Goal: Task Accomplishment & Management: Manage account settings

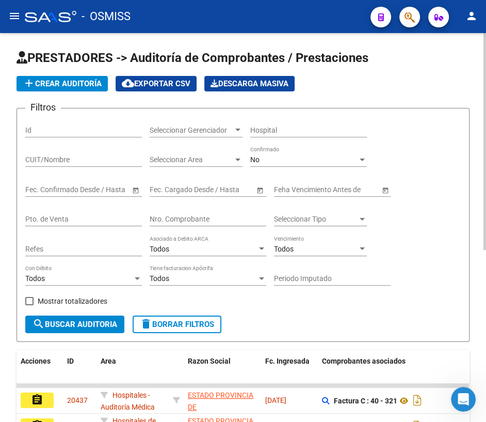
click at [222, 219] on input "Nro. Comprobante" at bounding box center [208, 219] width 117 height 9
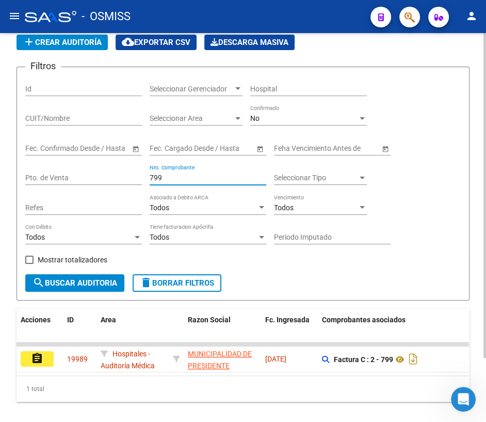
scroll to position [76, 0]
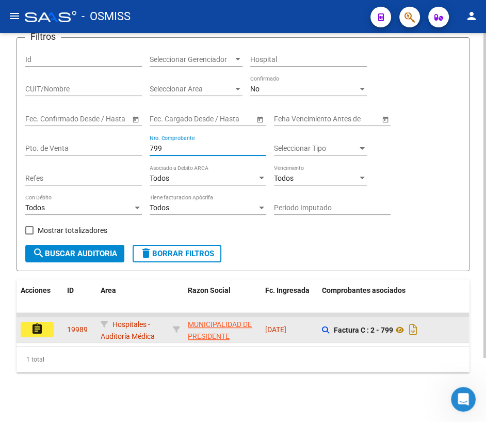
type input "799"
click at [38, 324] on mat-icon "assignment" at bounding box center [37, 328] width 12 height 12
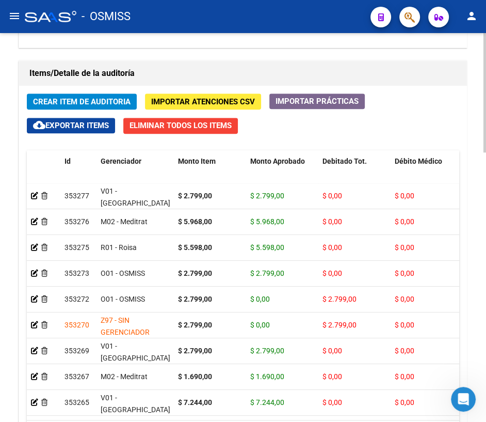
scroll to position [879, 0]
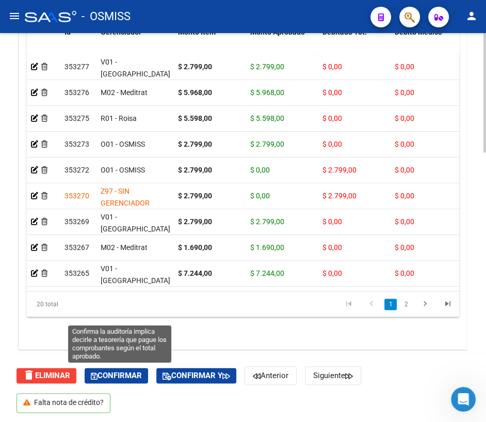
click at [121, 372] on span "Confirmar" at bounding box center [116, 374] width 51 height 9
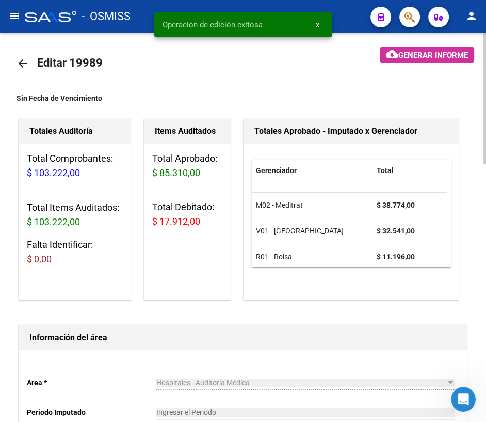
scroll to position [0, 0]
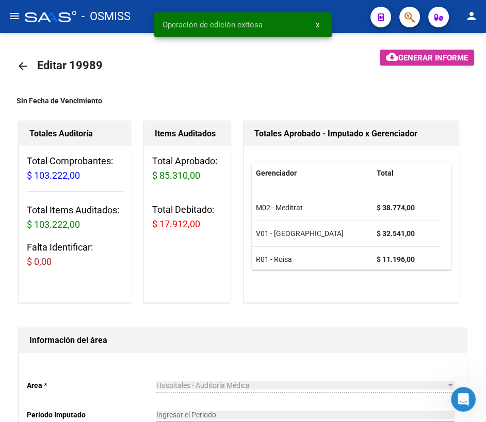
click at [21, 64] on mat-icon "arrow_back" at bounding box center [23, 66] width 12 height 12
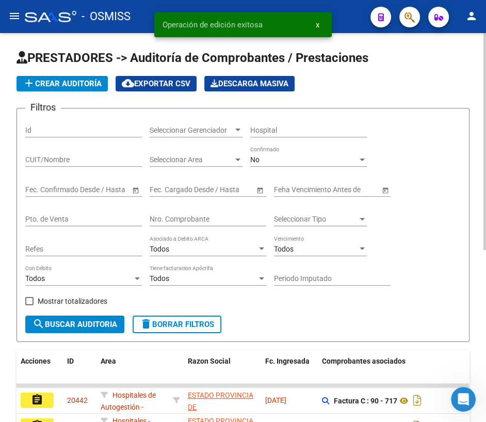
click at [205, 218] on input "Nro. Comprobante" at bounding box center [208, 219] width 117 height 9
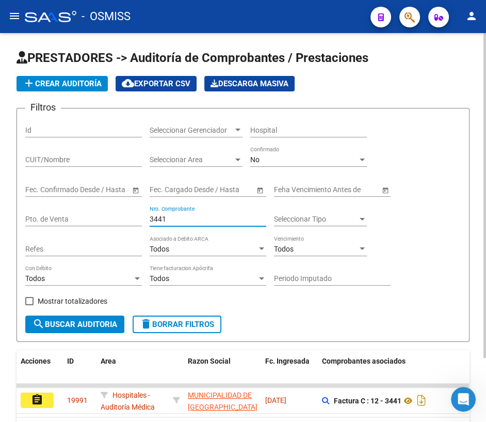
scroll to position [76, 0]
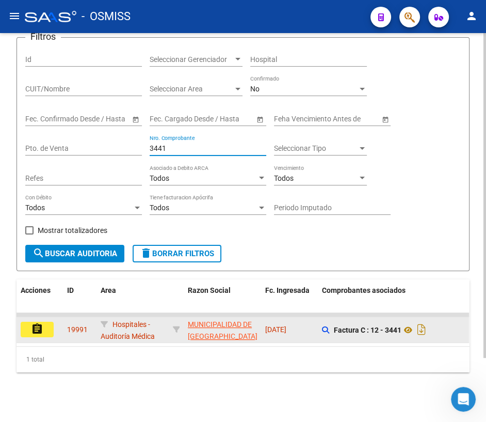
type input "3441"
click at [35, 322] on mat-icon "assignment" at bounding box center [37, 328] width 12 height 12
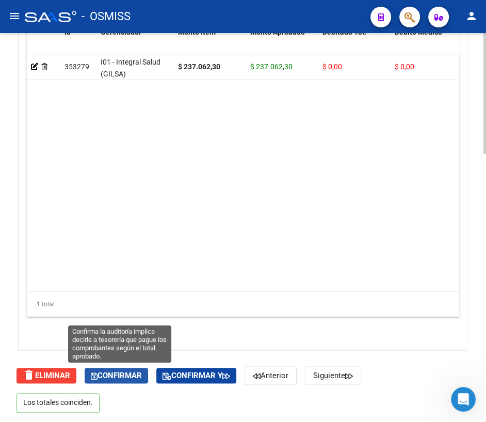
click at [128, 375] on span "Confirmar" at bounding box center [116, 374] width 51 height 9
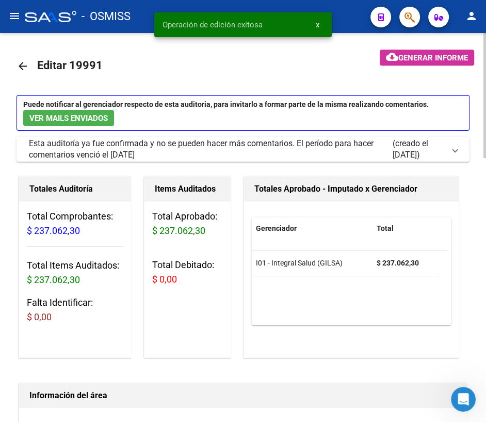
click at [21, 67] on mat-icon "arrow_back" at bounding box center [23, 66] width 12 height 12
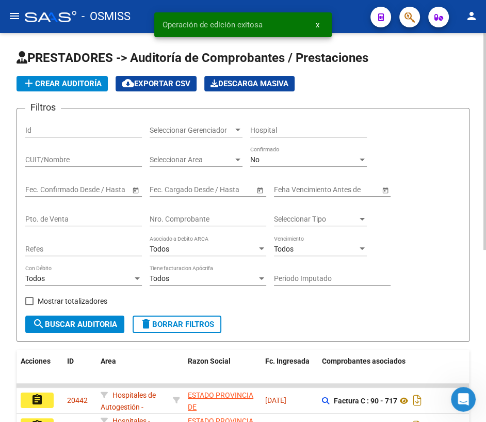
click at [176, 217] on input "Nro. Comprobante" at bounding box center [208, 219] width 117 height 9
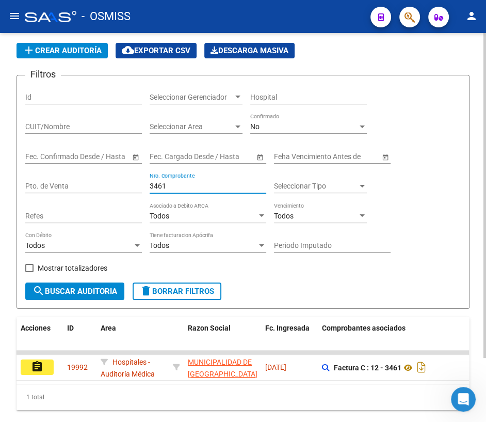
scroll to position [76, 0]
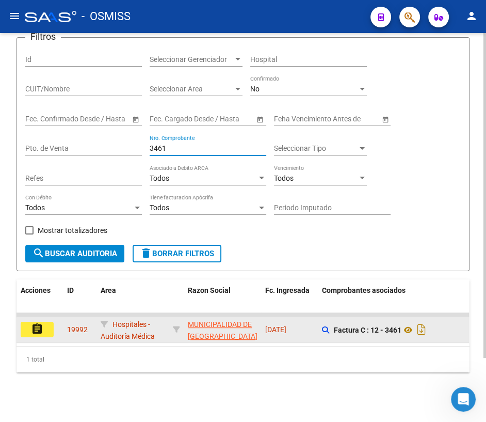
type input "3461"
click at [43, 322] on mat-icon "assignment" at bounding box center [37, 328] width 12 height 12
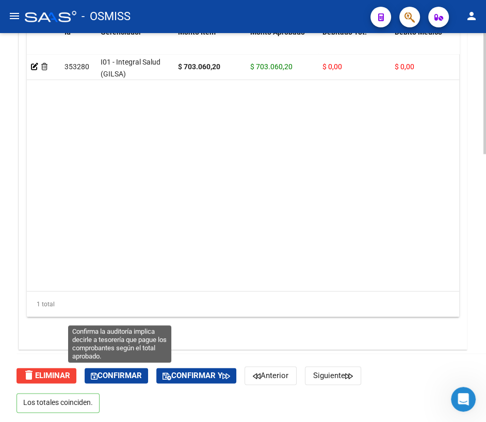
click at [118, 374] on span "Confirmar" at bounding box center [116, 374] width 51 height 9
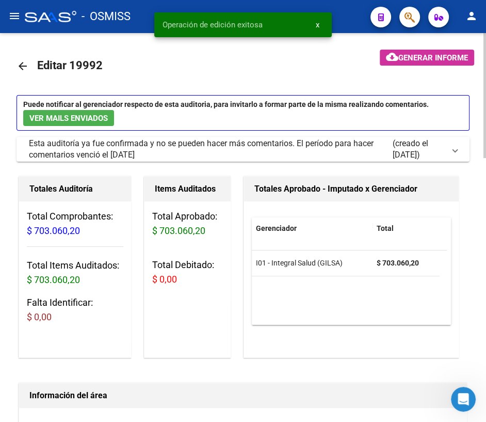
click at [23, 63] on mat-icon "arrow_back" at bounding box center [23, 66] width 12 height 12
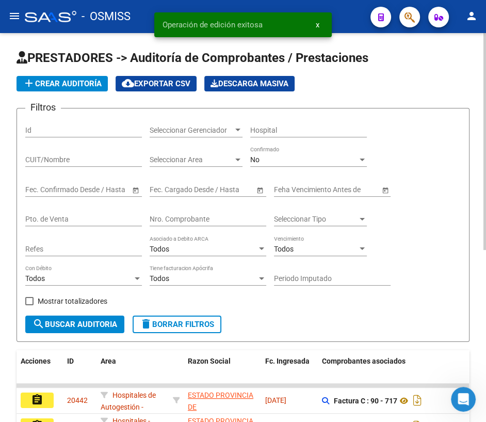
click at [169, 216] on input "Nro. Comprobante" at bounding box center [208, 219] width 117 height 9
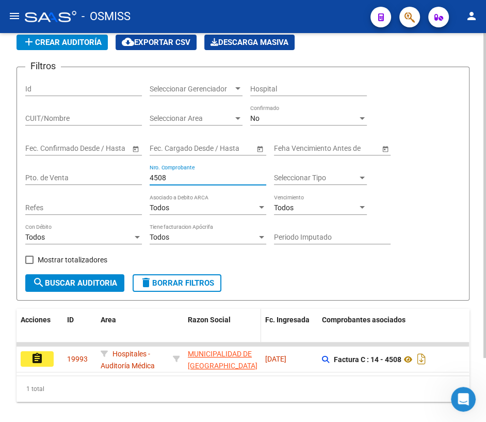
scroll to position [76, 0]
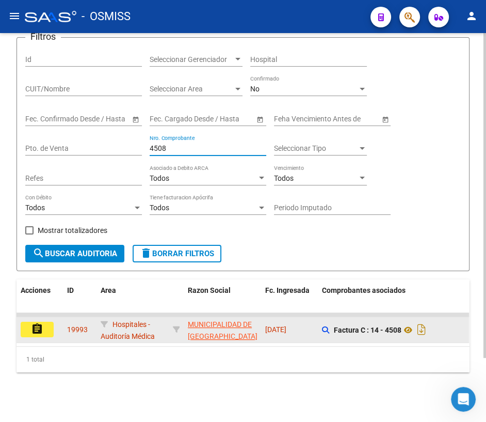
type input "4508"
click at [31, 328] on mat-icon "assignment" at bounding box center [37, 328] width 12 height 12
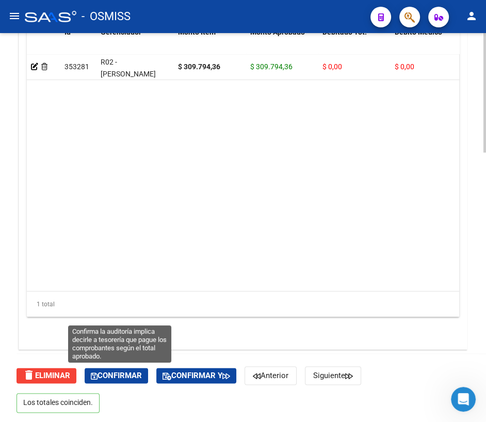
click at [118, 370] on span "Confirmar" at bounding box center [116, 374] width 51 height 9
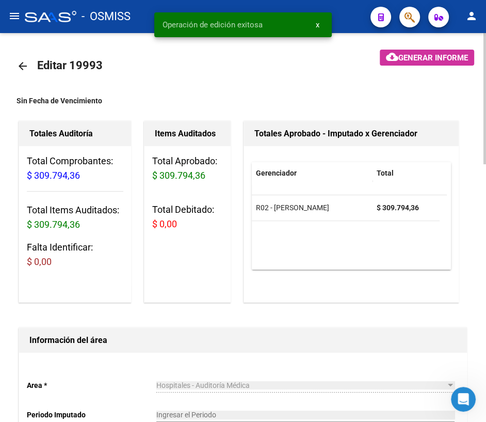
click at [25, 66] on mat-icon "arrow_back" at bounding box center [23, 66] width 12 height 12
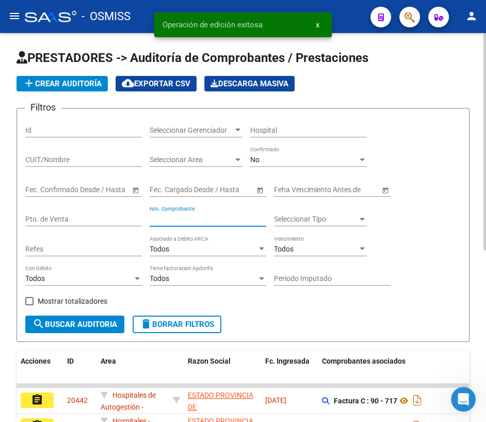
click at [167, 217] on input "Nro. Comprobante" at bounding box center [208, 219] width 117 height 9
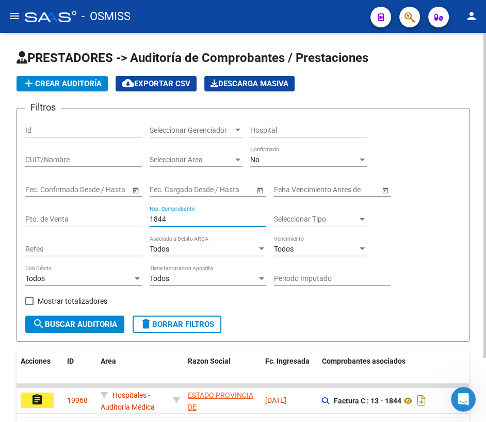
scroll to position [46, 0]
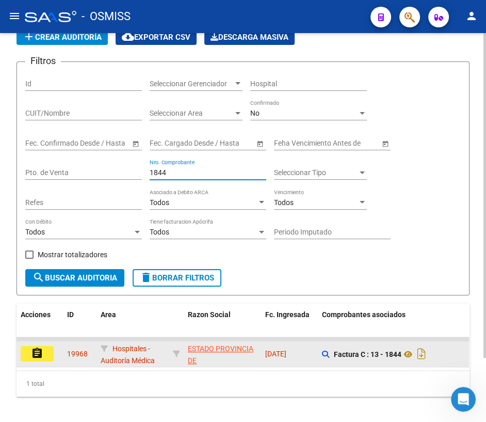
type input "1844"
click at [34, 350] on mat-icon "assignment" at bounding box center [37, 353] width 12 height 12
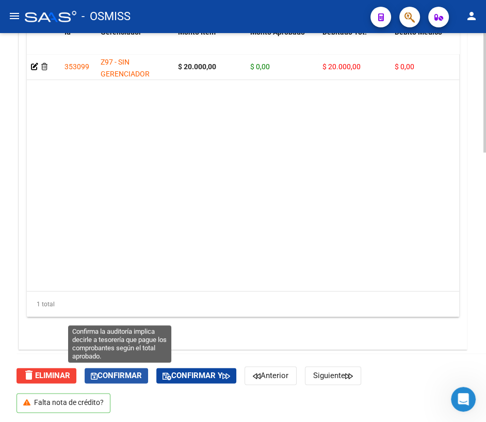
click at [106, 375] on span "Confirmar" at bounding box center [116, 374] width 51 height 9
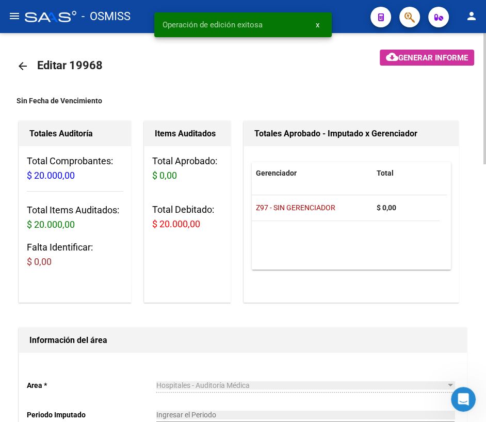
click at [21, 64] on mat-icon "arrow_back" at bounding box center [23, 66] width 12 height 12
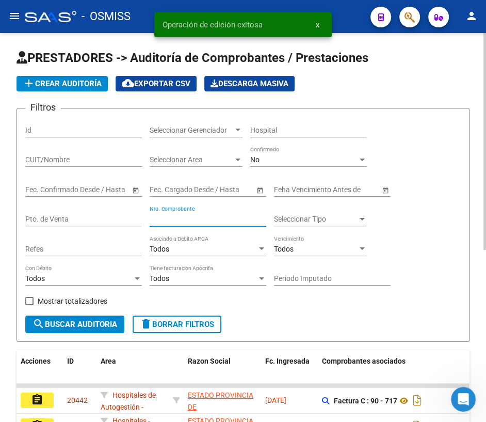
click at [182, 215] on input "Nro. Comprobante" at bounding box center [208, 219] width 117 height 9
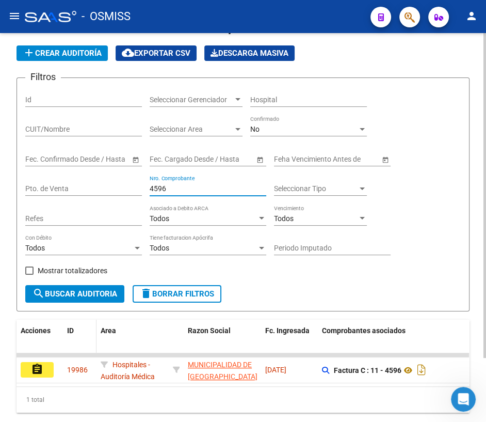
scroll to position [46, 0]
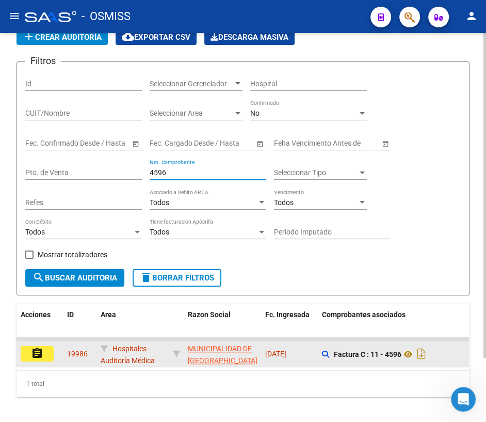
type input "4596"
click at [41, 350] on mat-icon "assignment" at bounding box center [37, 353] width 12 height 12
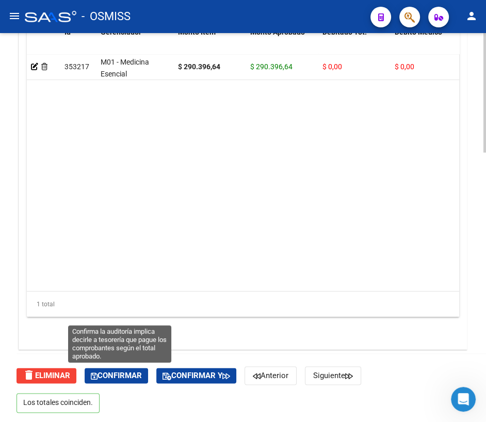
click at [102, 375] on span "Confirmar" at bounding box center [116, 374] width 51 height 9
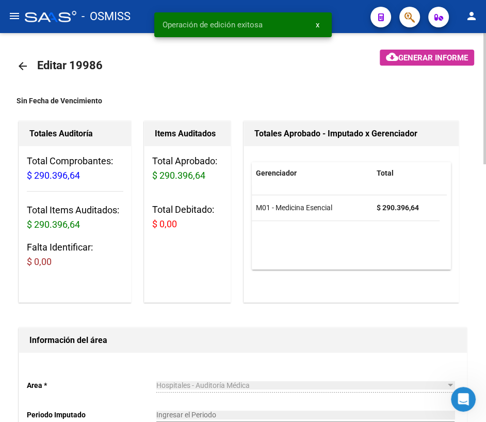
click at [21, 66] on mat-icon "arrow_back" at bounding box center [23, 66] width 12 height 12
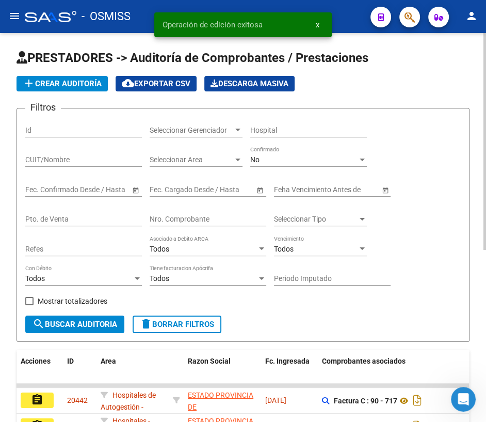
click at [207, 212] on div "Nro. Comprobante" at bounding box center [208, 215] width 117 height 21
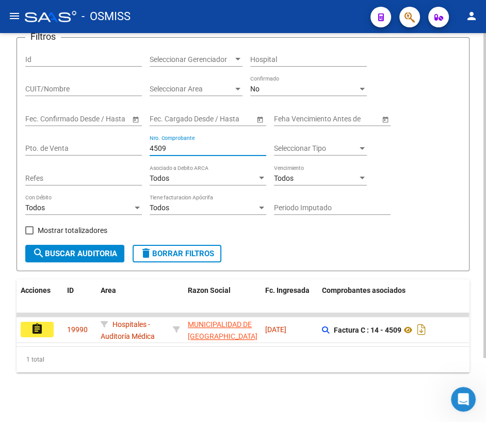
scroll to position [76, 0]
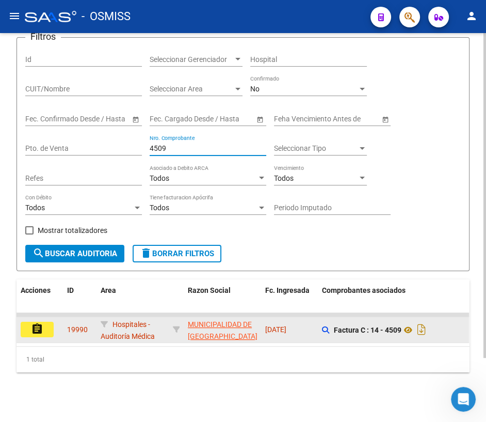
type input "4509"
click at [43, 322] on button "assignment" at bounding box center [37, 328] width 33 height 15
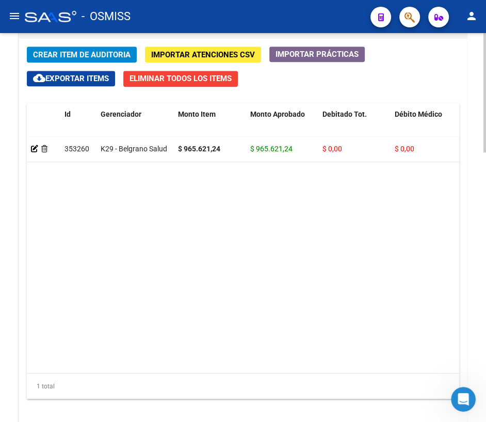
scroll to position [879, 0]
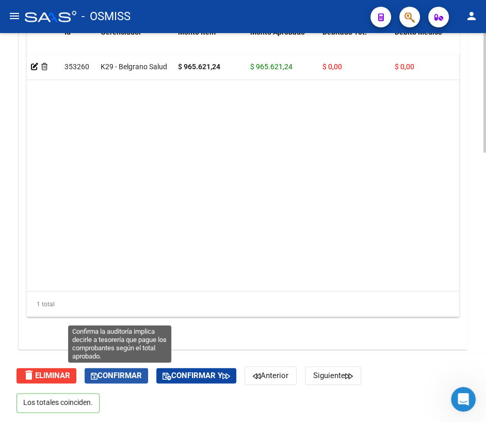
click at [120, 376] on span "Confirmar" at bounding box center [116, 374] width 51 height 9
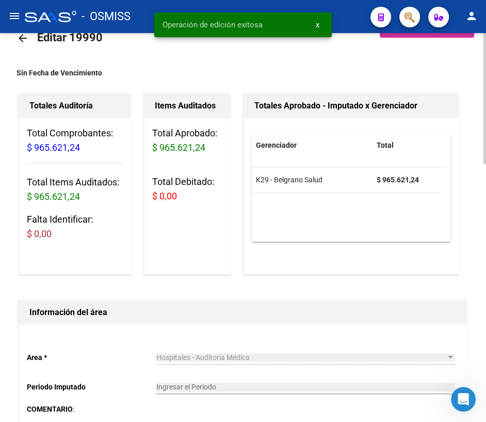
scroll to position [0, 0]
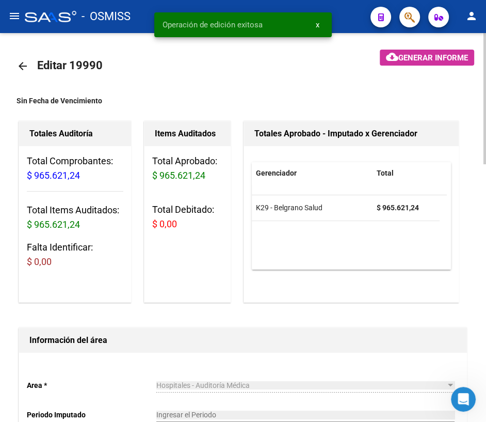
click at [25, 62] on mat-icon "arrow_back" at bounding box center [23, 66] width 12 height 12
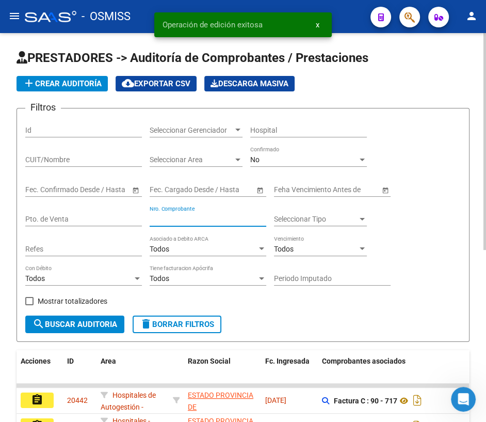
click at [220, 220] on input "Nro. Comprobante" at bounding box center [208, 219] width 117 height 9
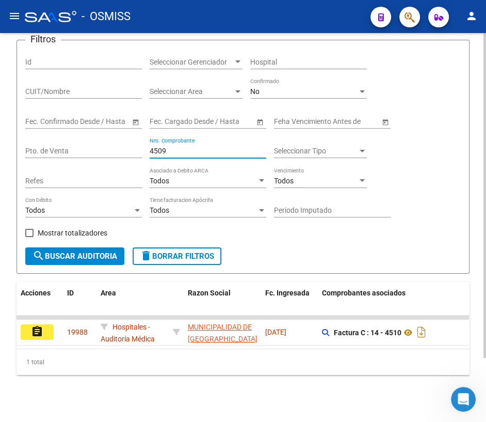
scroll to position [76, 0]
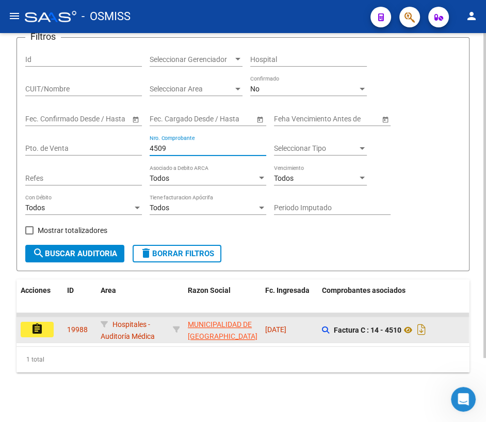
type input "4509"
click at [33, 322] on mat-icon "assignment" at bounding box center [37, 328] width 12 height 12
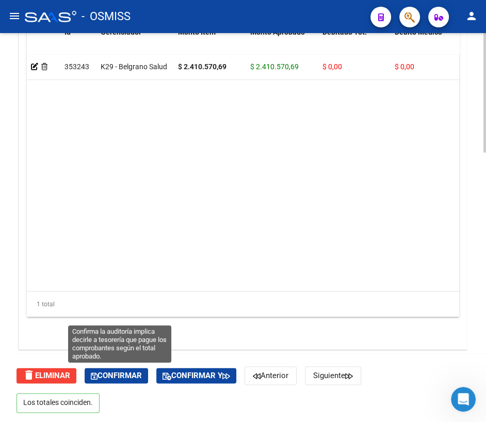
click at [128, 371] on span "Confirmar" at bounding box center [116, 374] width 51 height 9
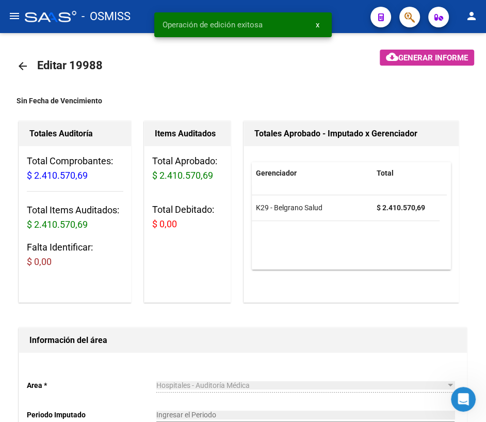
click at [26, 62] on mat-icon "arrow_back" at bounding box center [23, 66] width 12 height 12
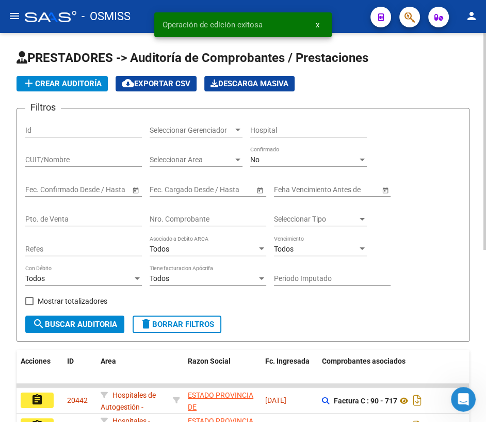
click at [189, 219] on input "Nro. Comprobante" at bounding box center [208, 219] width 117 height 9
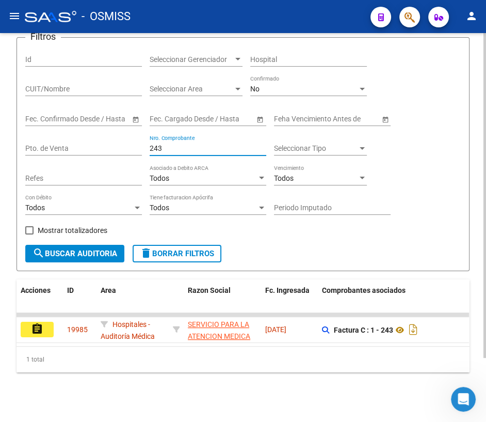
scroll to position [76, 0]
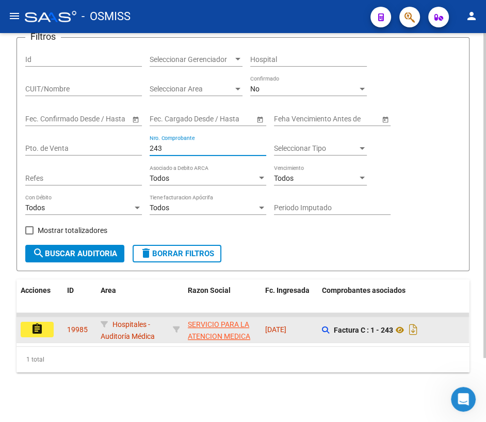
type input "243"
click at [28, 322] on button "assignment" at bounding box center [37, 328] width 33 height 15
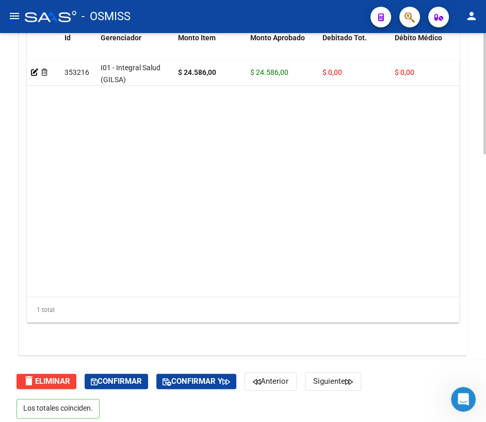
scroll to position [862, 0]
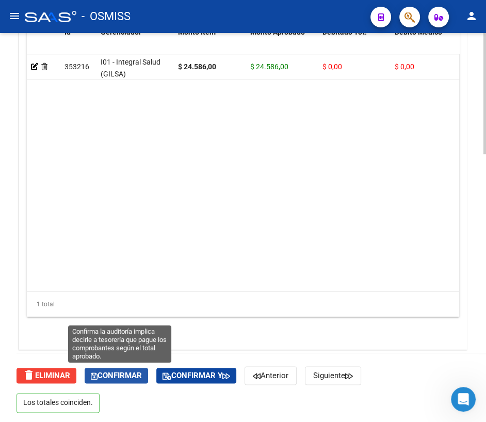
click at [115, 375] on span "Confirmar" at bounding box center [116, 374] width 51 height 9
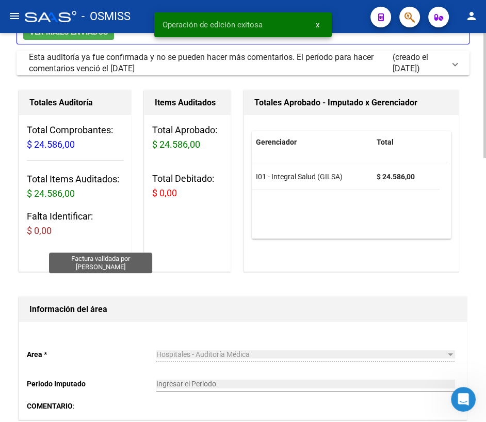
scroll to position [0, 0]
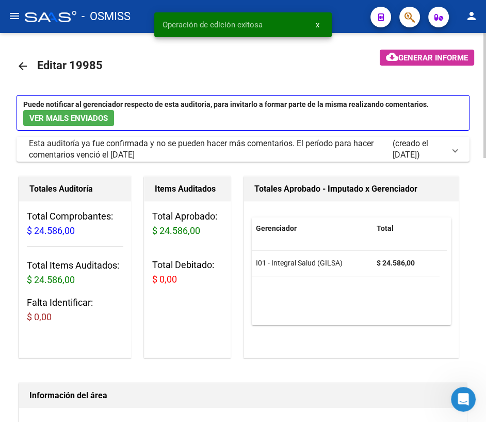
click at [24, 64] on mat-icon "arrow_back" at bounding box center [23, 66] width 12 height 12
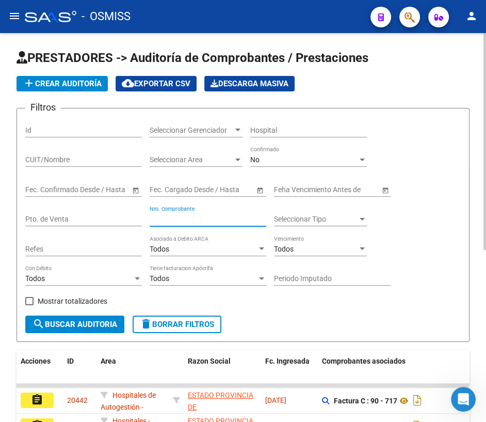
click at [191, 221] on input "Nro. Comprobante" at bounding box center [208, 219] width 117 height 9
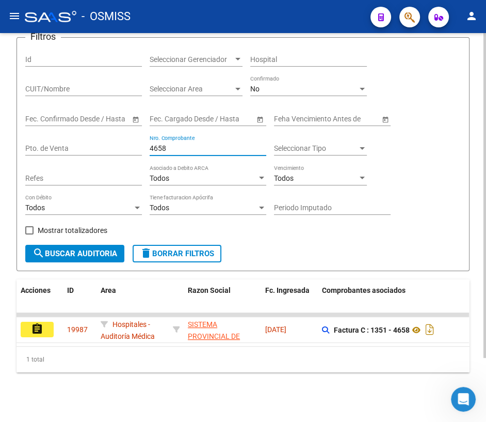
scroll to position [76, 0]
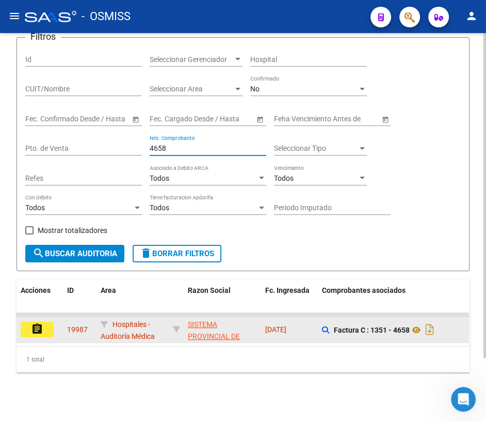
type input "4658"
click at [39, 323] on mat-icon "assignment" at bounding box center [37, 328] width 12 height 12
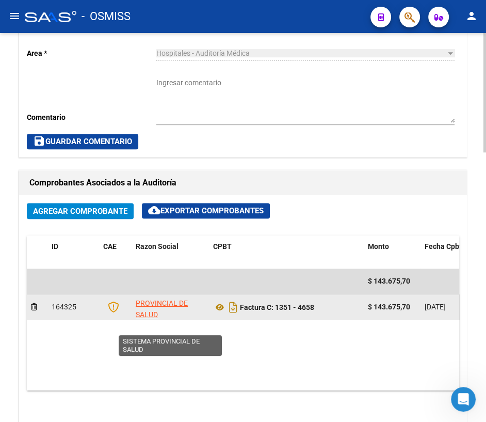
scroll to position [13, 0]
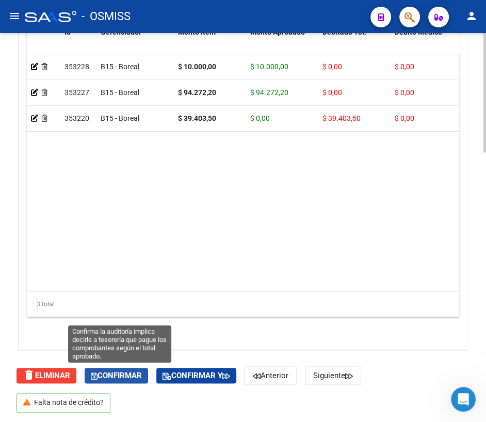
click at [127, 374] on span "Confirmar" at bounding box center [116, 374] width 51 height 9
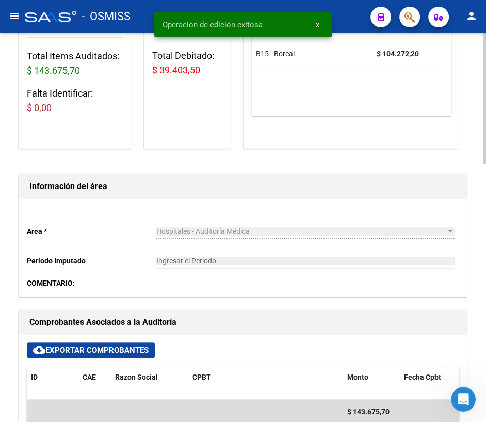
scroll to position [0, 0]
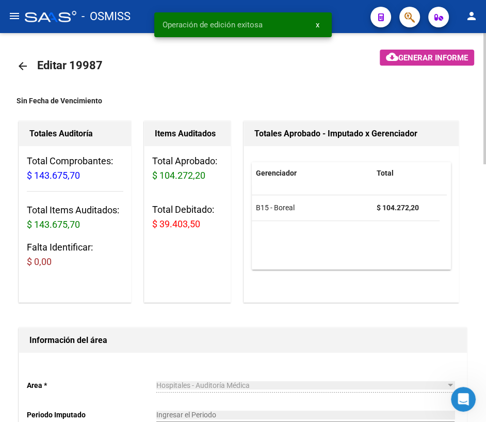
click at [21, 64] on mat-icon "arrow_back" at bounding box center [23, 66] width 12 height 12
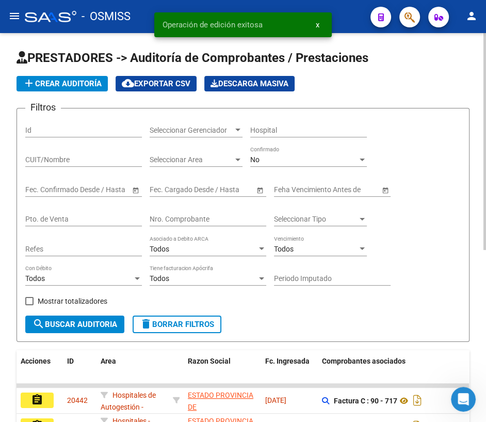
click at [206, 215] on input "Nro. Comprobante" at bounding box center [208, 219] width 117 height 9
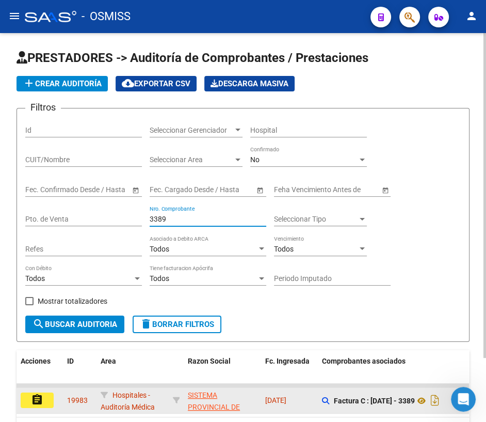
type input "3389"
click at [33, 394] on mat-icon "assignment" at bounding box center [37, 399] width 12 height 12
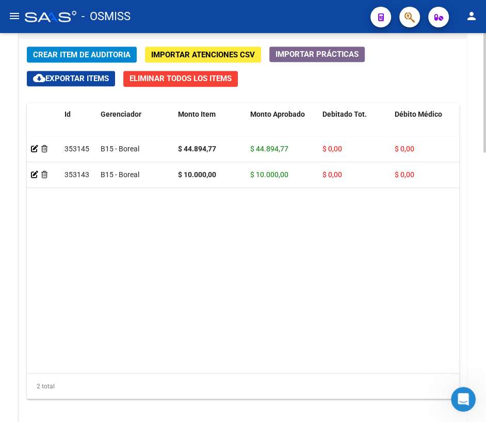
scroll to position [879, 0]
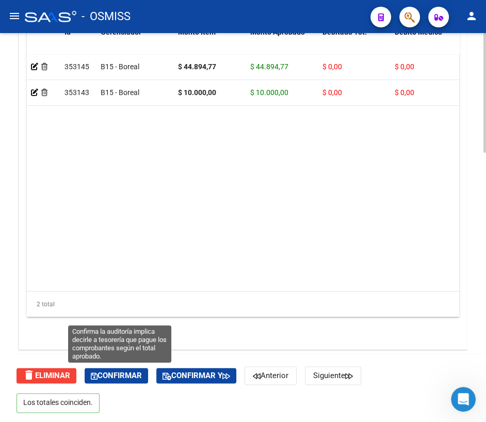
click at [118, 377] on span "Confirmar" at bounding box center [116, 374] width 51 height 9
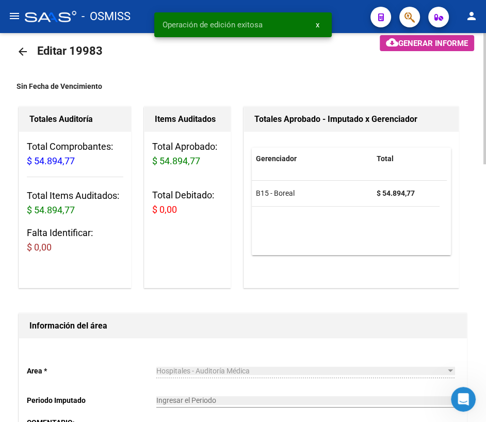
scroll to position [0, 0]
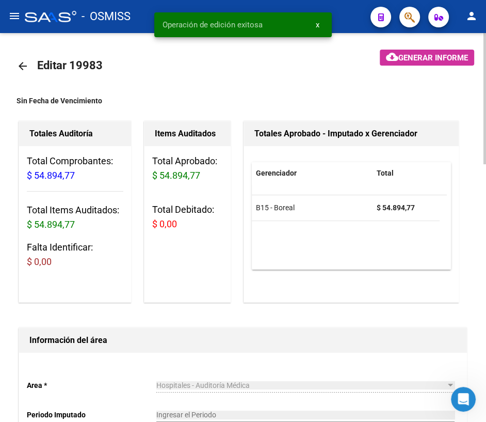
click at [24, 64] on mat-icon "arrow_back" at bounding box center [23, 66] width 12 height 12
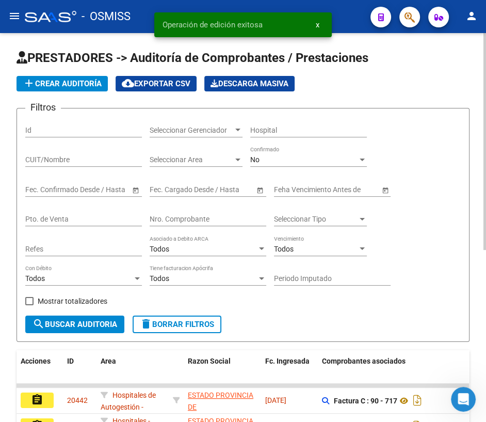
click at [189, 215] on input "Nro. Comprobante" at bounding box center [208, 219] width 117 height 9
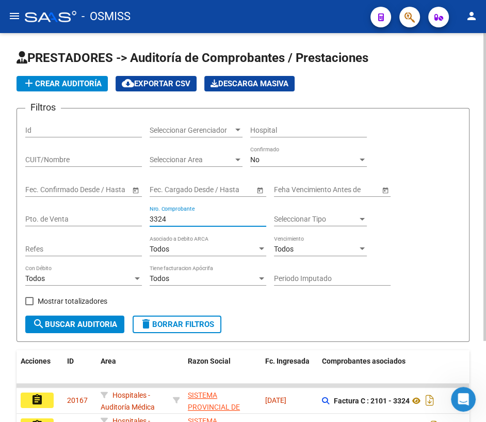
scroll to position [102, 0]
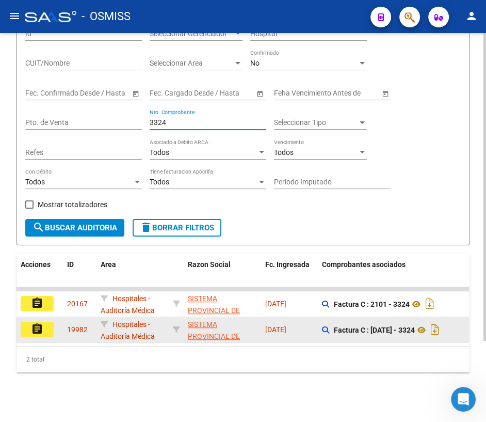
type input "3324"
click at [47, 321] on button "assignment" at bounding box center [37, 328] width 33 height 15
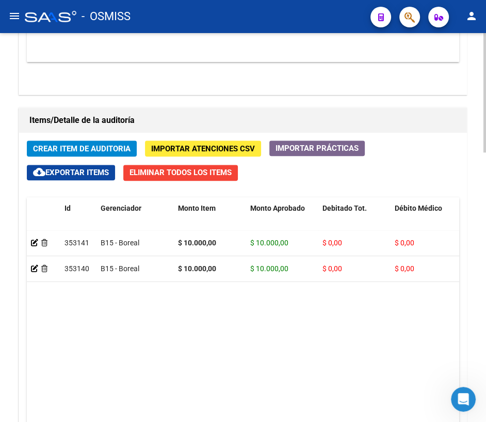
scroll to position [879, 0]
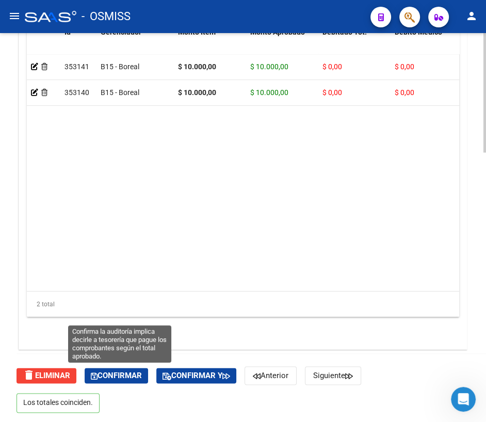
click at [120, 377] on span "Confirmar" at bounding box center [116, 374] width 51 height 9
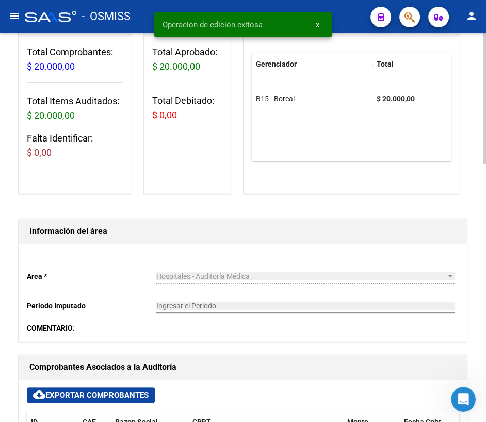
scroll to position [0, 0]
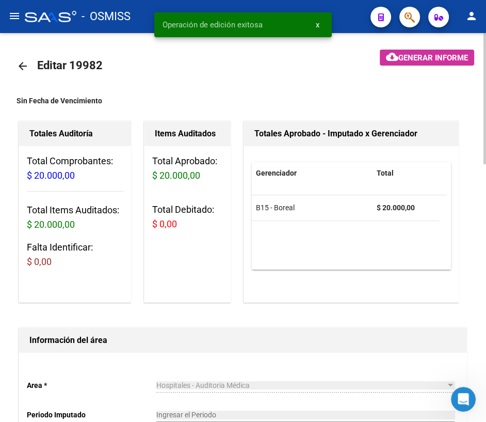
click at [23, 63] on mat-icon "arrow_back" at bounding box center [23, 66] width 12 height 12
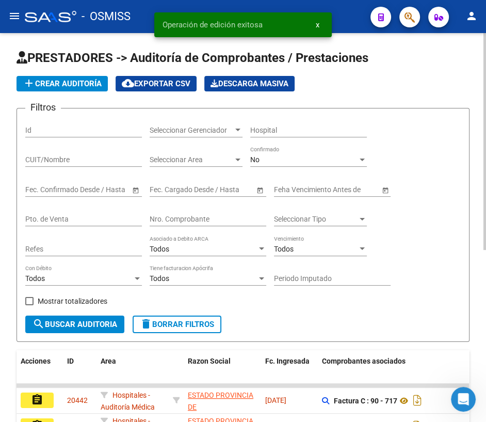
click at [216, 219] on input "Nro. Comprobante" at bounding box center [208, 219] width 117 height 9
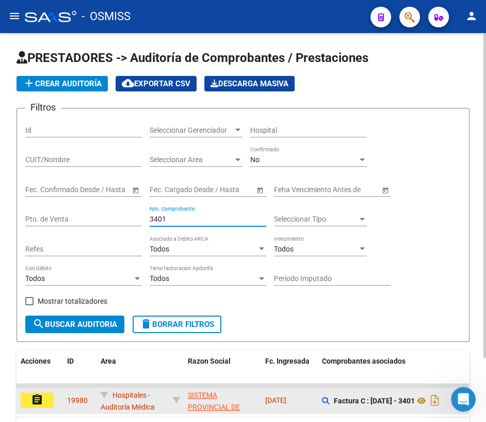
type input "3401"
click at [48, 399] on button "assignment" at bounding box center [37, 399] width 33 height 15
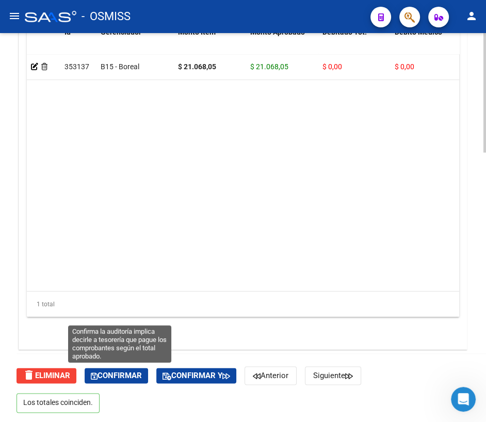
click at [120, 376] on span "Confirmar" at bounding box center [116, 374] width 51 height 9
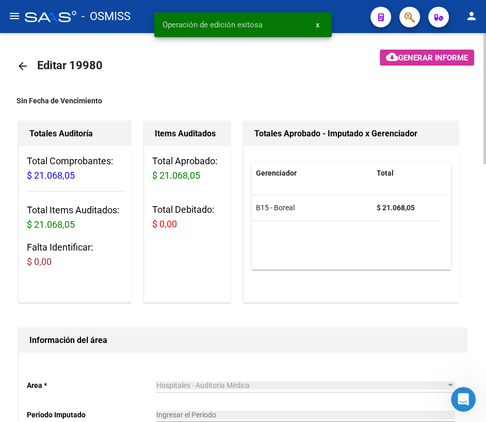
click at [21, 67] on mat-icon "arrow_back" at bounding box center [23, 66] width 12 height 12
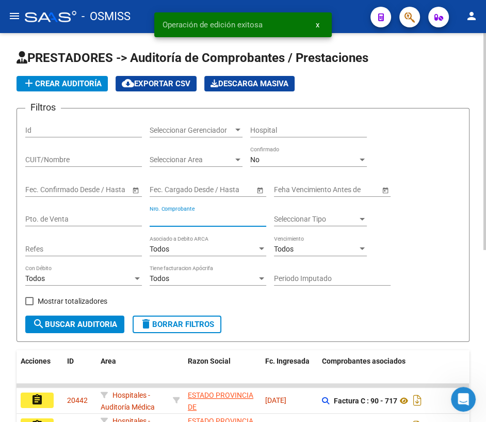
click at [195, 216] on input "Nro. Comprobante" at bounding box center [208, 219] width 117 height 9
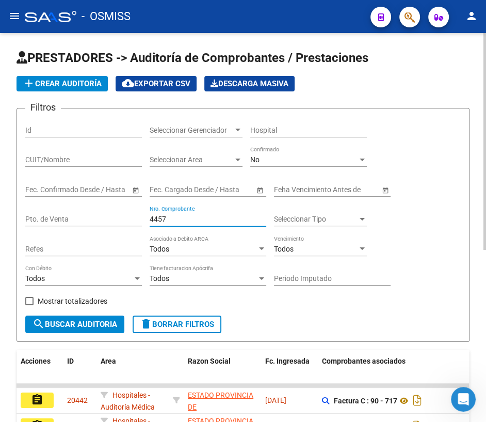
type input "4457"
click at [84, 320] on span "search Buscar Auditoria" at bounding box center [75, 323] width 85 height 9
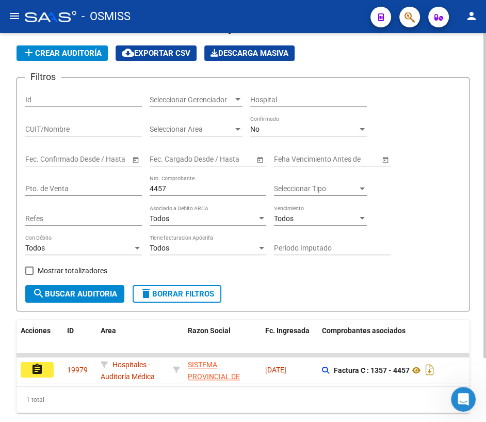
scroll to position [76, 0]
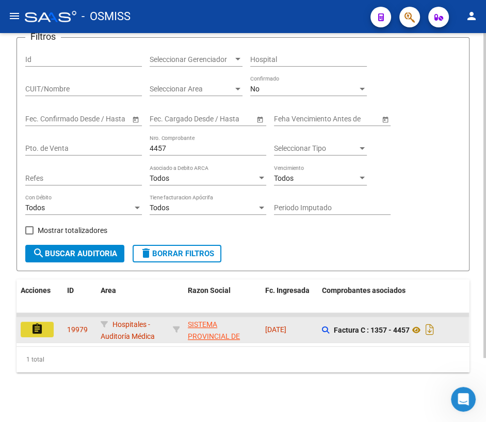
click at [37, 322] on mat-icon "assignment" at bounding box center [37, 328] width 12 height 12
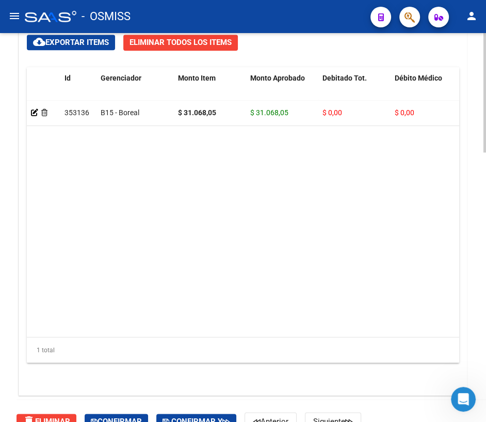
scroll to position [879, 0]
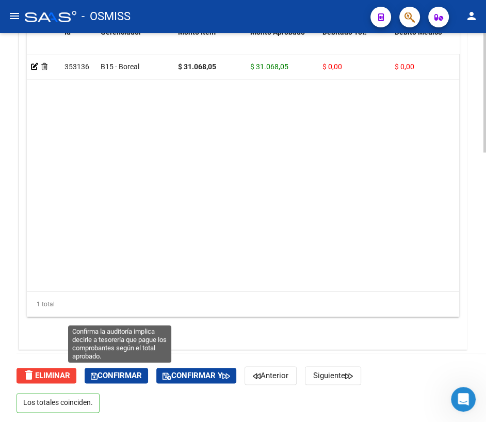
click at [112, 375] on span "Confirmar" at bounding box center [116, 374] width 51 height 9
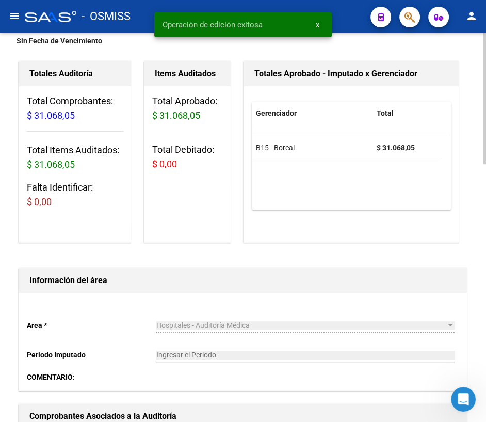
scroll to position [0, 0]
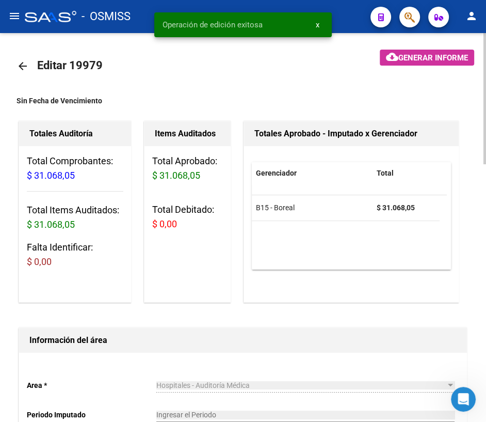
click at [23, 67] on mat-icon "arrow_back" at bounding box center [23, 66] width 12 height 12
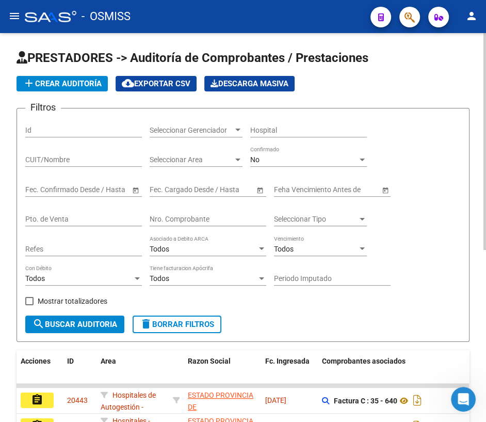
click at [177, 220] on input "Nro. Comprobante" at bounding box center [208, 219] width 117 height 9
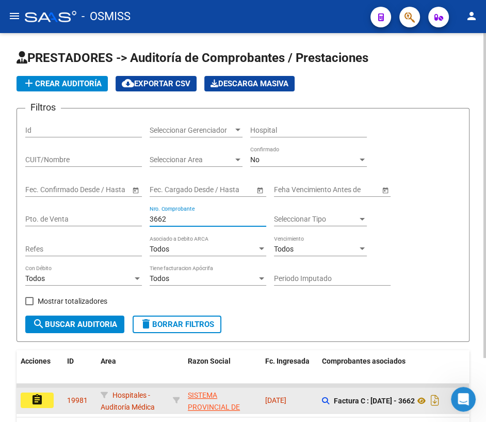
type input "3662"
click at [36, 398] on mat-icon "assignment" at bounding box center [37, 399] width 12 height 12
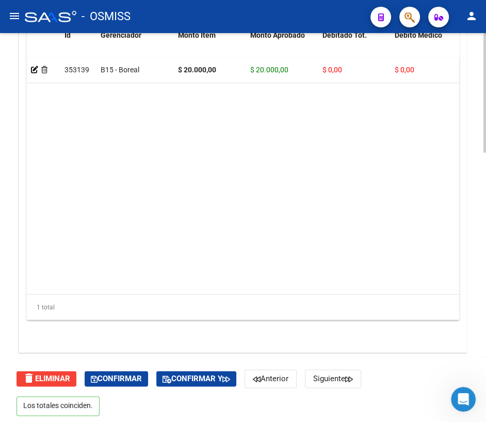
scroll to position [879, 0]
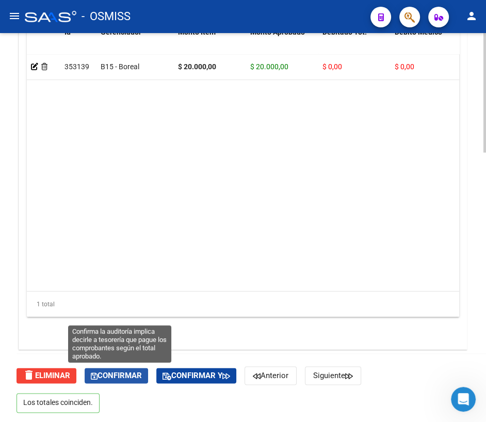
click at [109, 376] on span "Confirmar" at bounding box center [116, 374] width 51 height 9
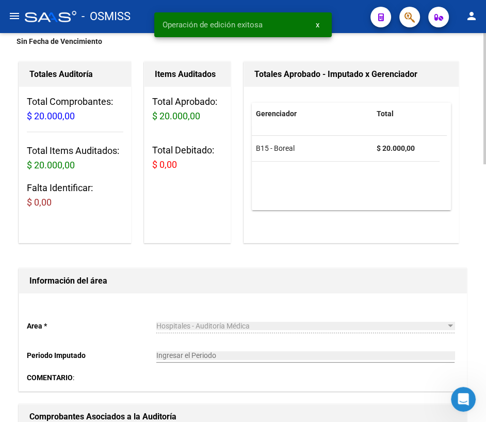
scroll to position [0, 0]
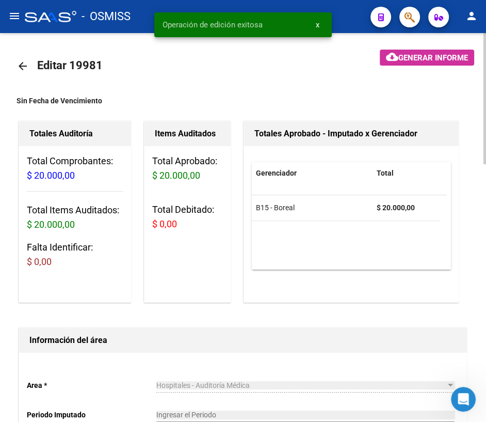
click at [24, 67] on mat-icon "arrow_back" at bounding box center [23, 66] width 12 height 12
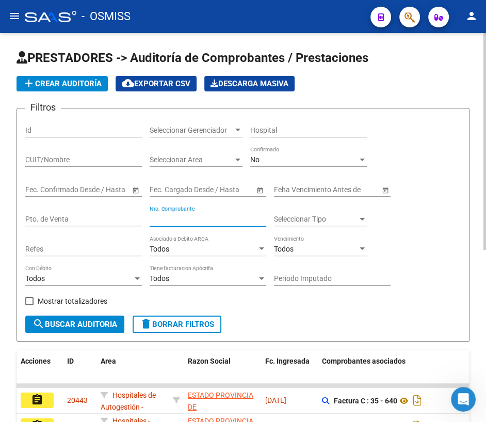
click at [184, 216] on input "Nro. Comprobante" at bounding box center [208, 219] width 117 height 9
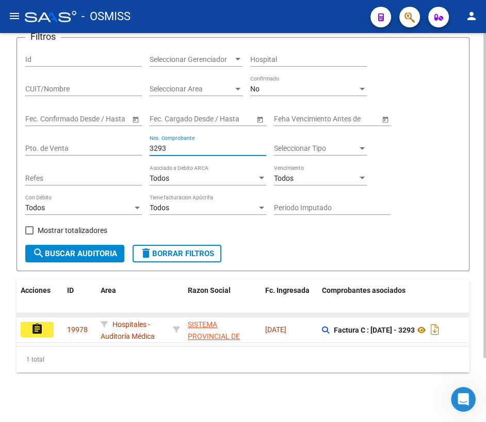
scroll to position [76, 0]
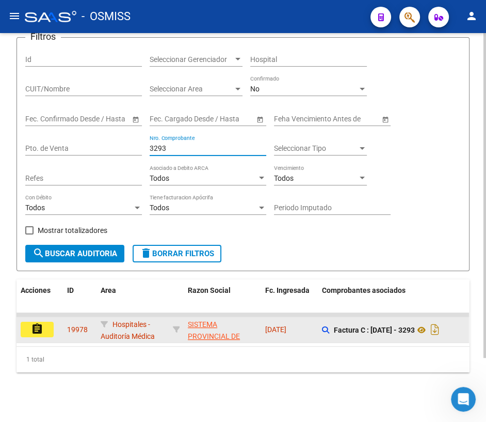
type input "3293"
click at [36, 322] on mat-icon "assignment" at bounding box center [37, 328] width 12 height 12
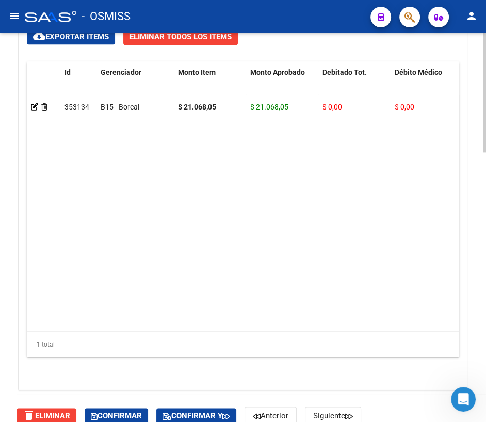
scroll to position [879, 0]
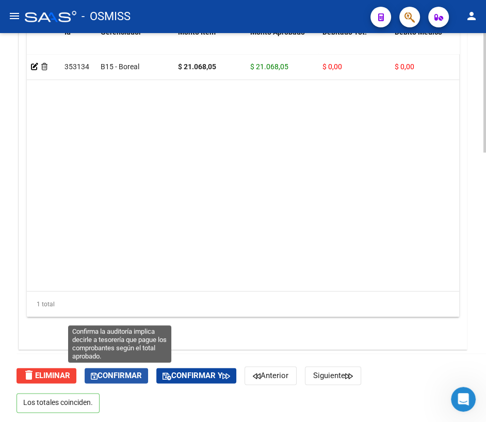
click at [110, 376] on span "Confirmar" at bounding box center [116, 374] width 51 height 9
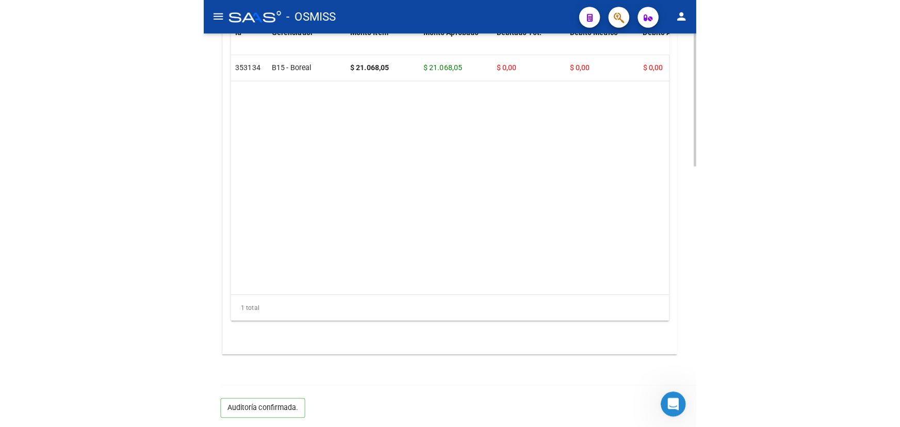
scroll to position [722, 0]
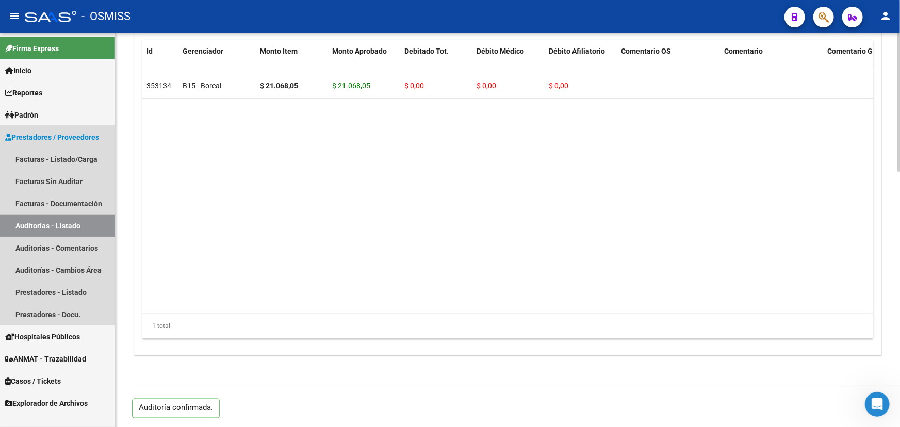
click at [72, 225] on link "Auditorías - Listado" at bounding box center [57, 226] width 115 height 22
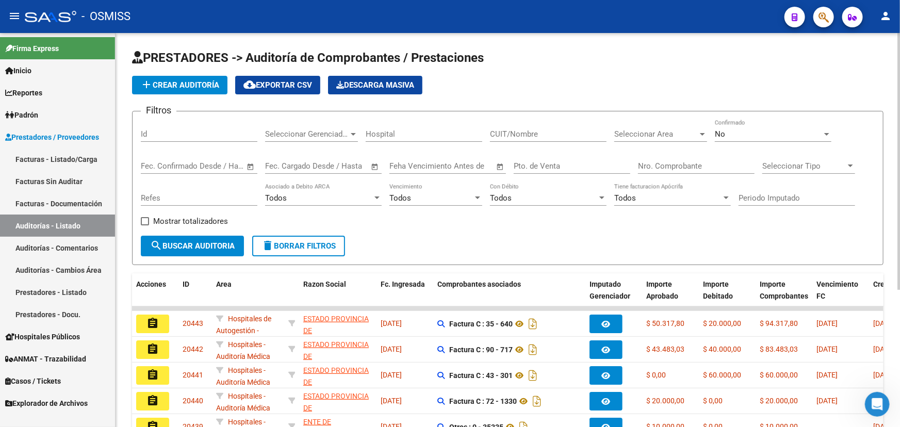
click at [486, 127] on div "Seleccionar Area Seleccionar Area" at bounding box center [660, 131] width 93 height 22
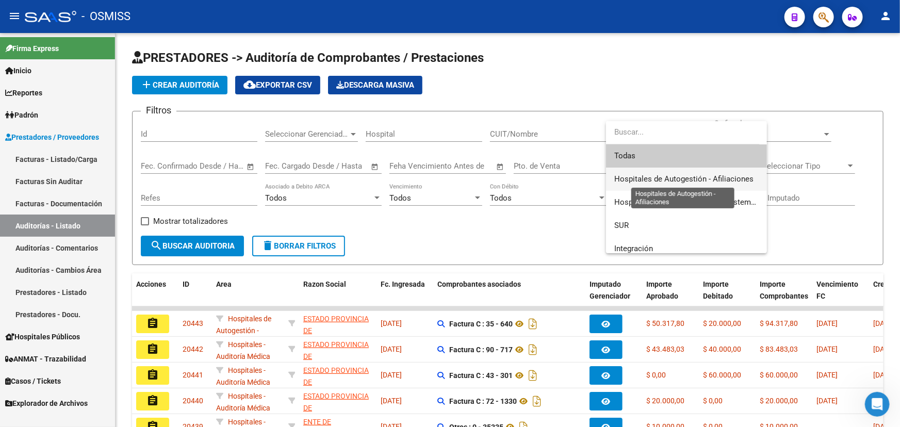
click at [486, 179] on span "Hospitales de Autogestión - Afiliaciones" at bounding box center [683, 178] width 139 height 9
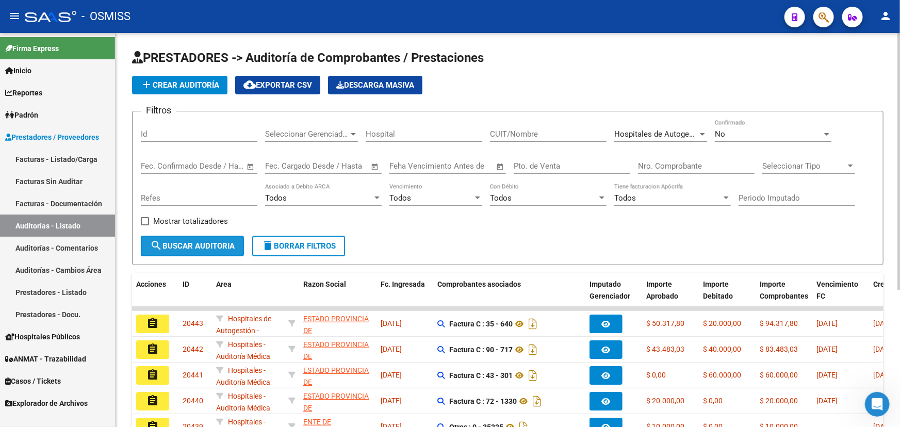
click at [171, 245] on span "search Buscar Auditoria" at bounding box center [192, 245] width 85 height 9
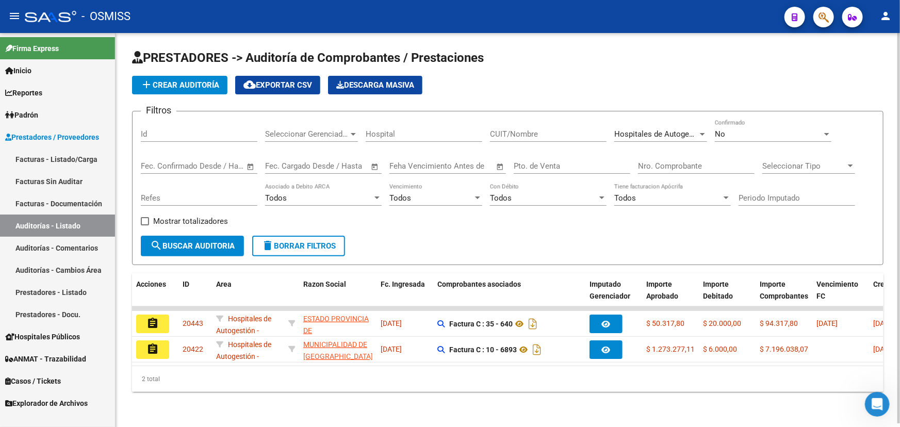
click at [486, 130] on span "Hospitales de Autogestión - Afiliaciones" at bounding box center [683, 134] width 139 height 9
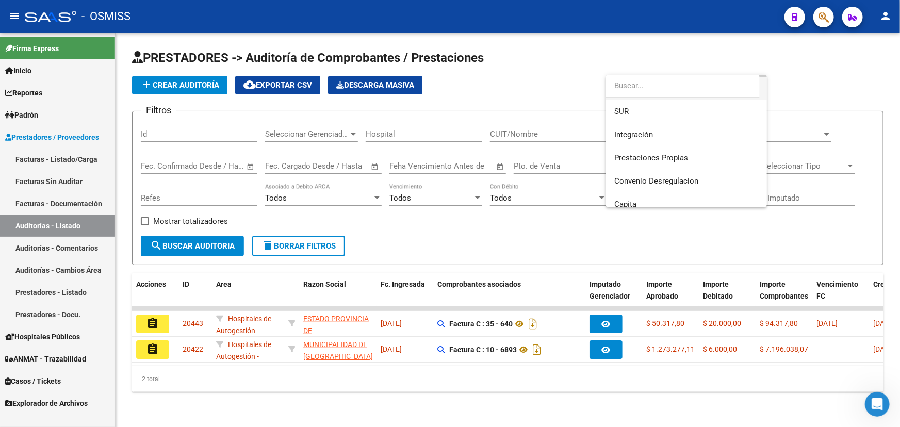
scroll to position [140, 0]
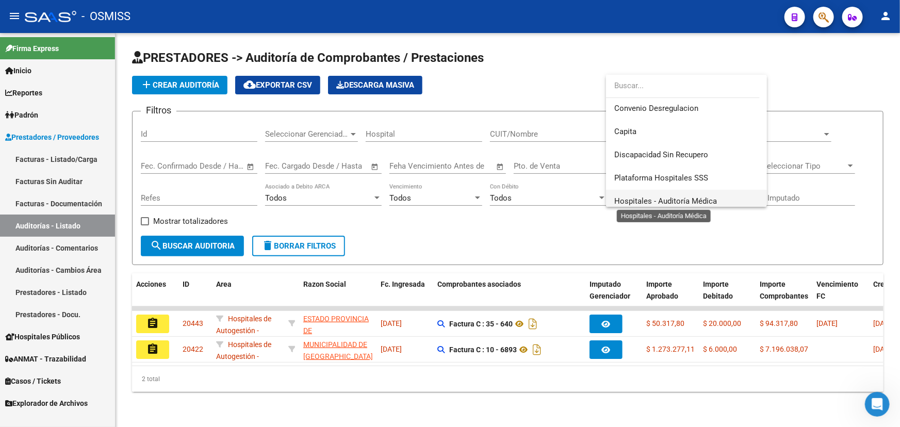
click at [486, 201] on span "Hospitales - Auditoría Médica" at bounding box center [665, 201] width 103 height 9
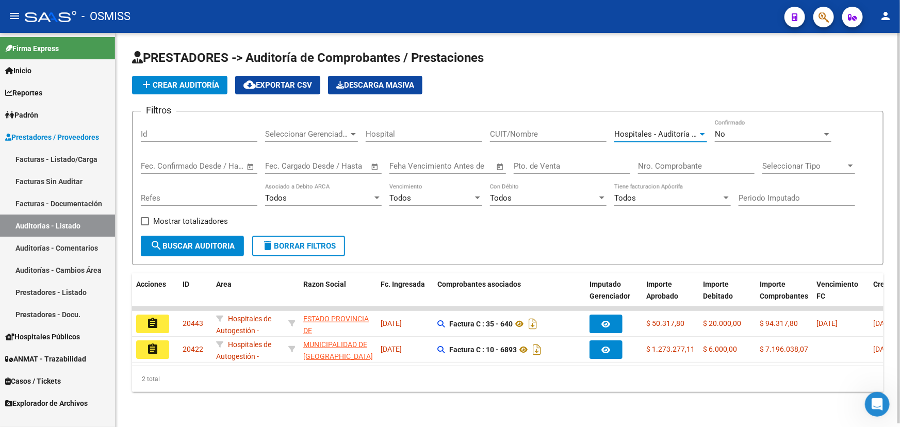
scroll to position [145, 0]
click at [205, 247] on span "search Buscar Auditoria" at bounding box center [192, 245] width 85 height 9
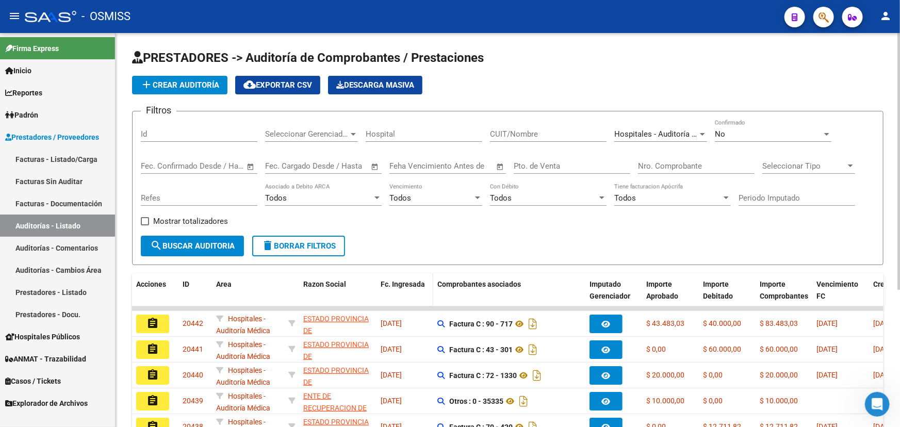
click at [393, 286] on span "Fc. Ingresada" at bounding box center [403, 284] width 44 height 8
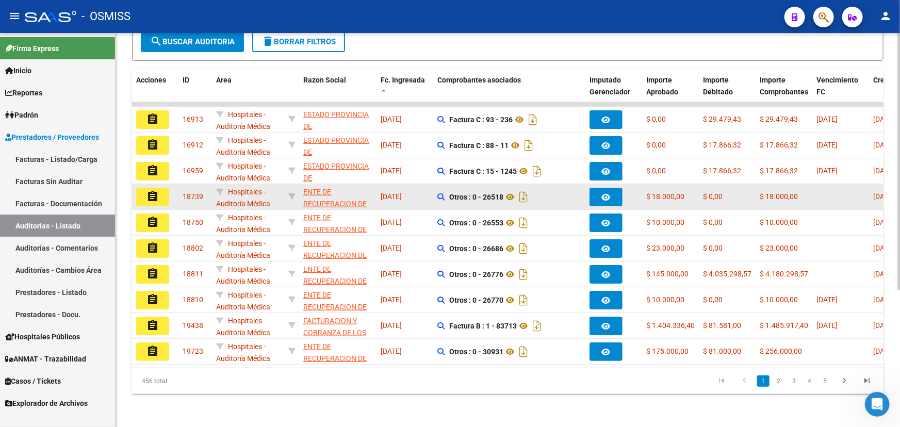
scroll to position [209, 0]
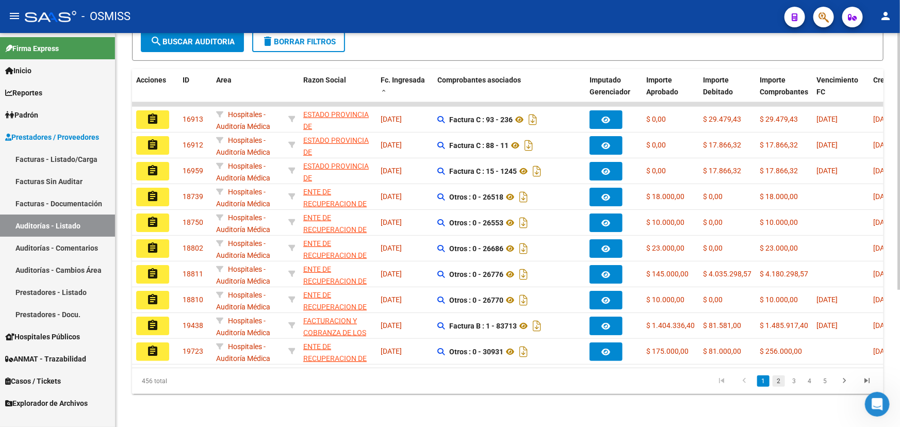
click at [486, 381] on link "2" at bounding box center [779, 381] width 12 height 11
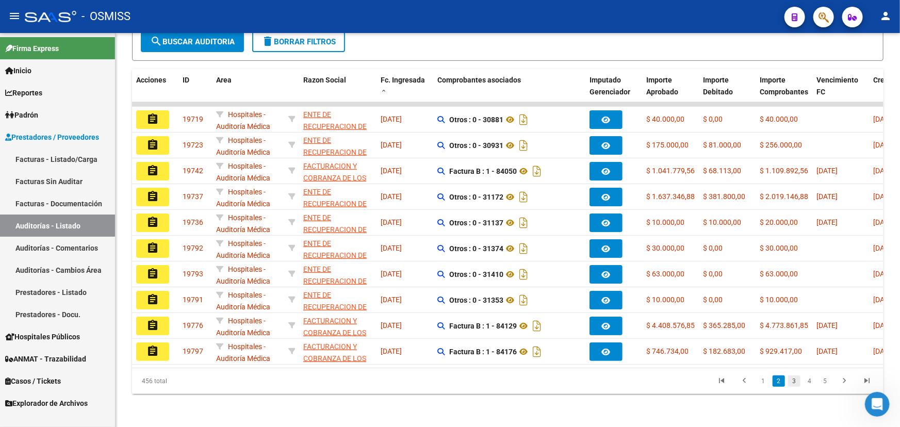
click at [486, 382] on link "3" at bounding box center [794, 381] width 12 height 11
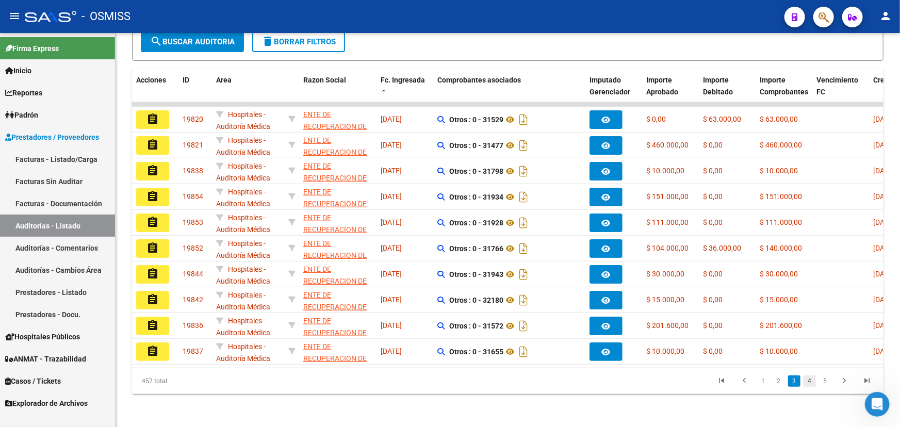
click at [486, 383] on link "4" at bounding box center [810, 381] width 12 height 11
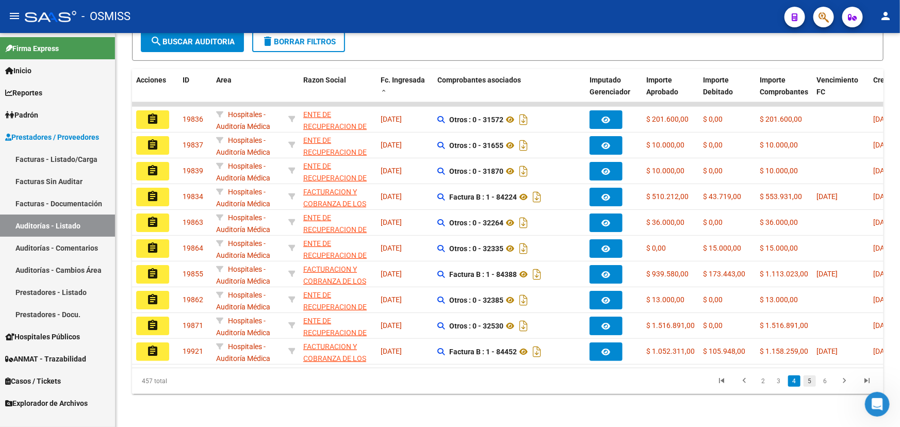
click at [486, 383] on link "5" at bounding box center [810, 381] width 12 height 11
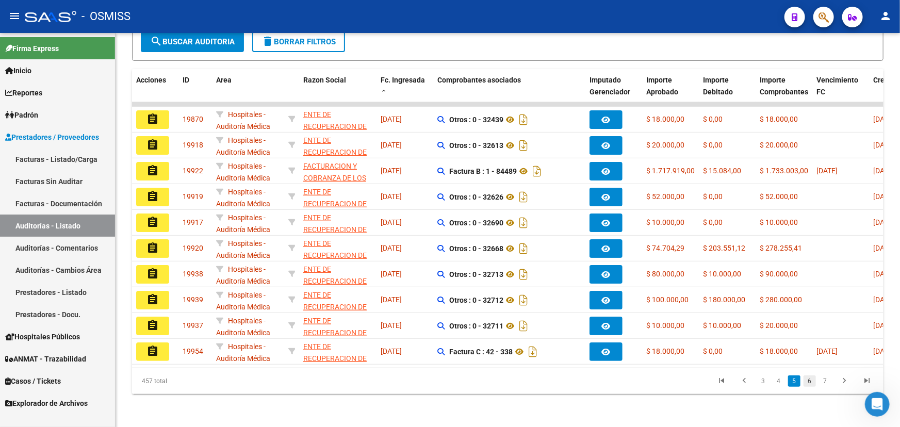
click at [486, 382] on link "6" at bounding box center [810, 381] width 12 height 11
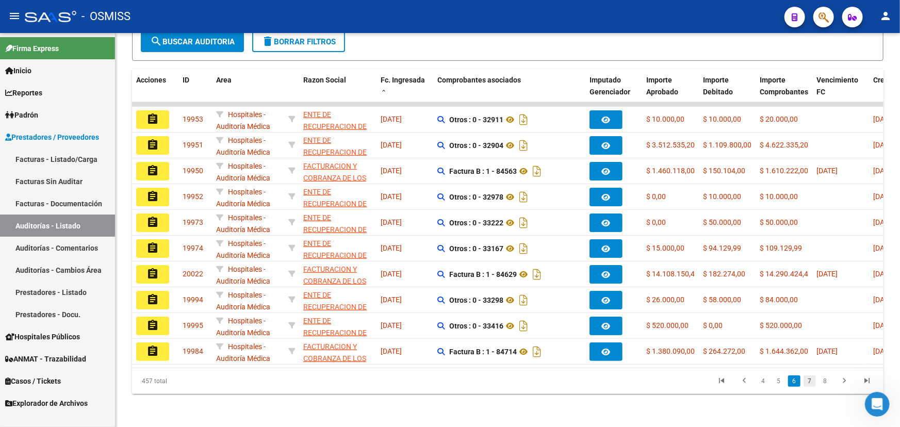
click at [486, 383] on link "7" at bounding box center [810, 381] width 12 height 11
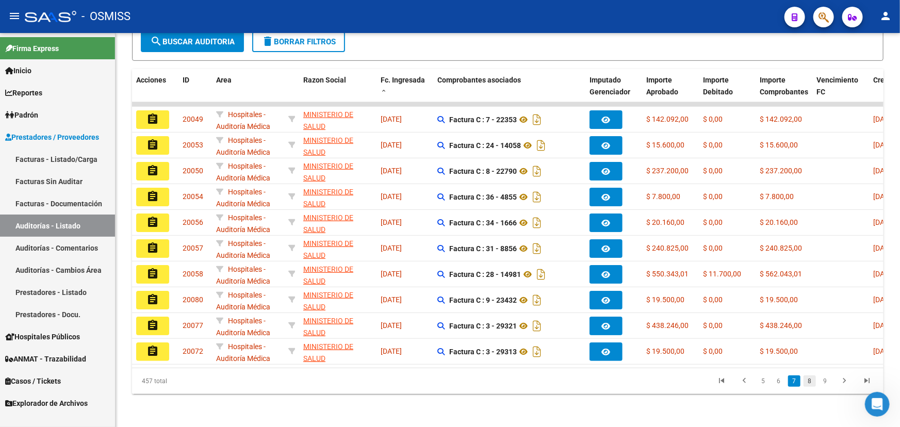
click at [486, 382] on link "8" at bounding box center [810, 381] width 12 height 11
click at [486, 382] on link "9" at bounding box center [809, 381] width 12 height 11
click at [486, 382] on link "10" at bounding box center [808, 381] width 13 height 11
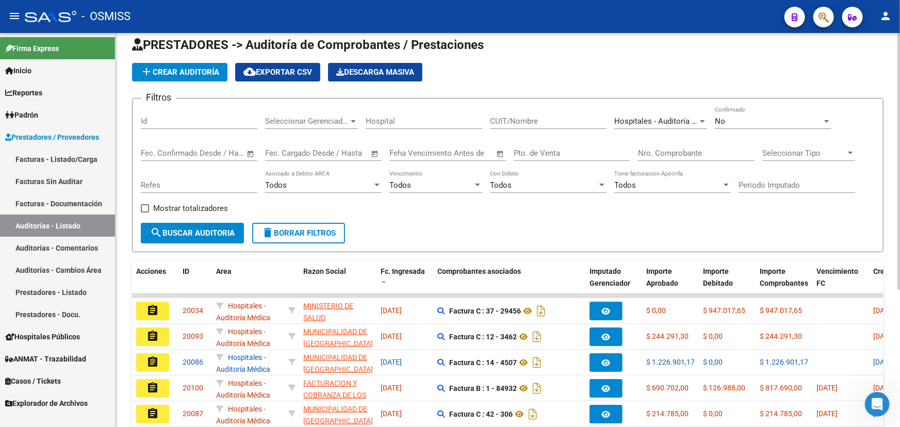
scroll to position [0, 0]
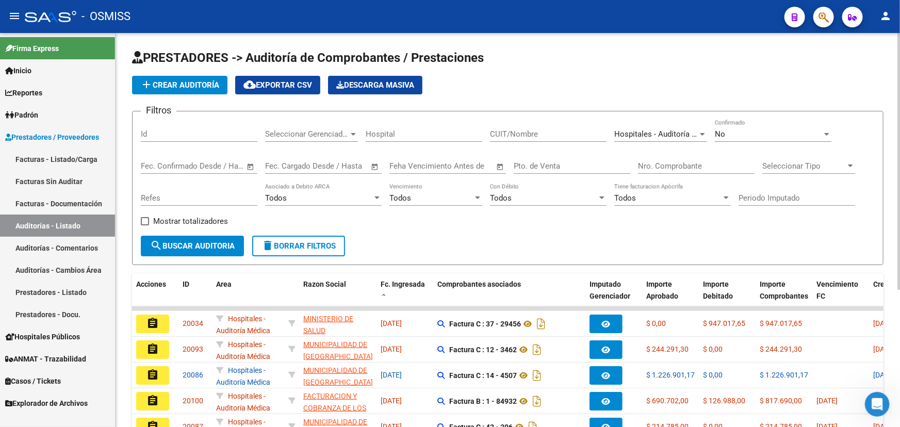
click at [431, 231] on div "Filtros Id Seleccionar Gerenciador Seleccionar Gerenciador Hospital CUIT/Nombre…" at bounding box center [508, 178] width 734 height 116
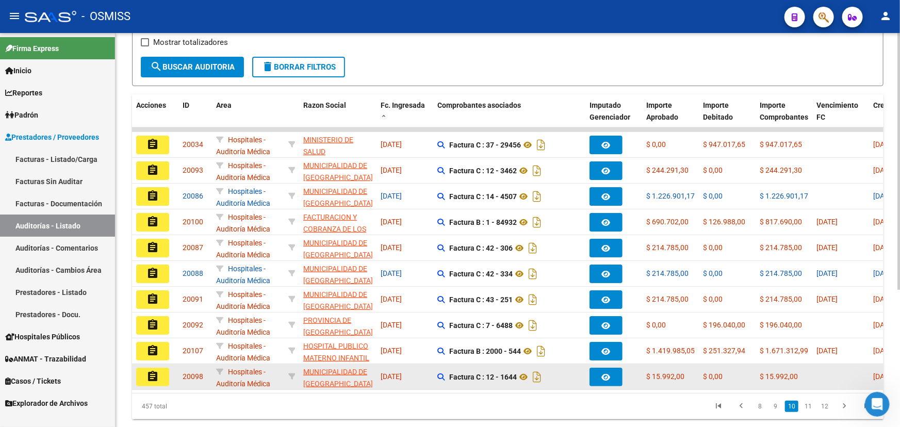
scroll to position [209, 0]
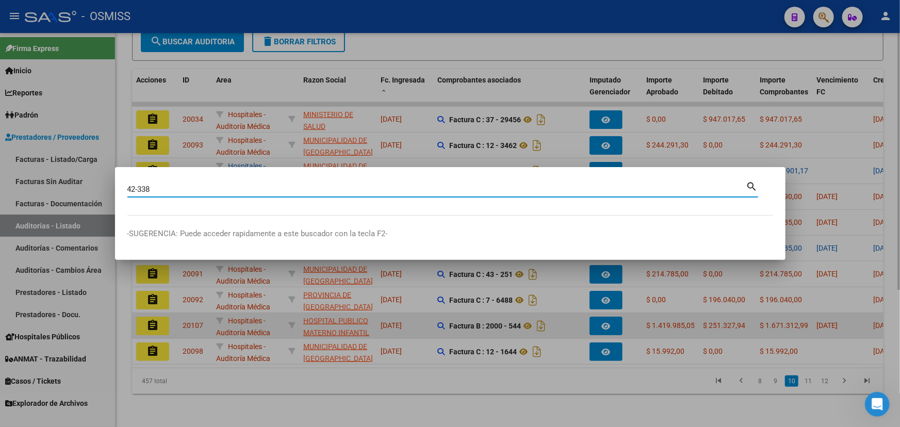
type input "42-338"
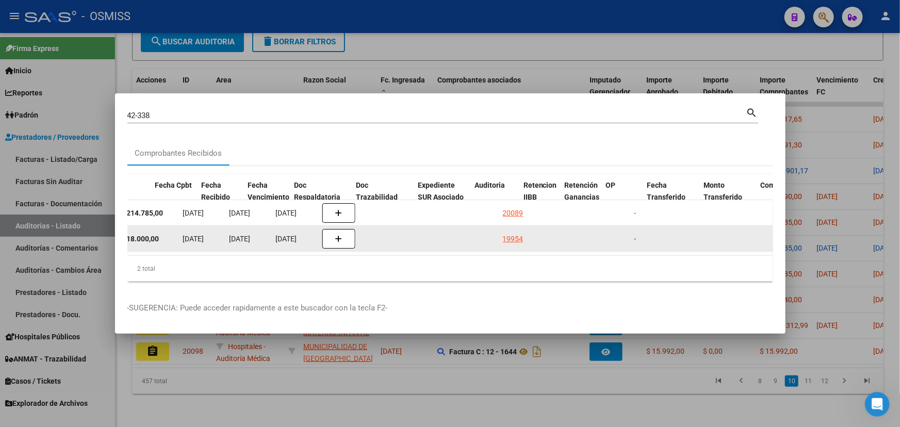
scroll to position [0, 465]
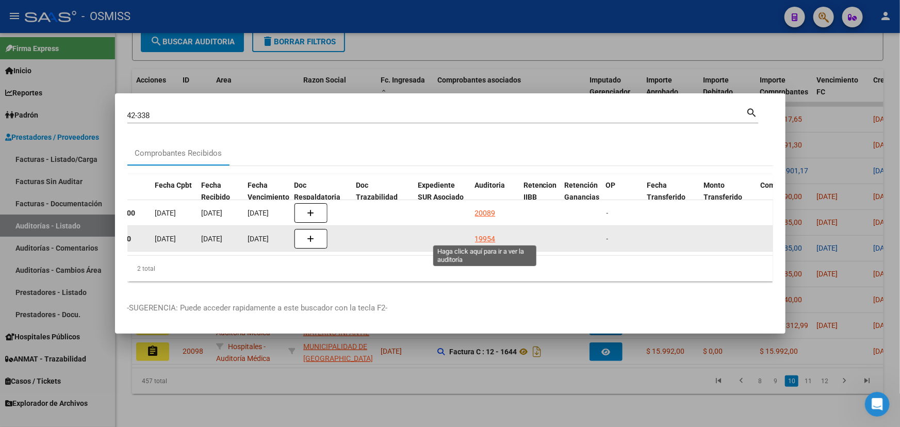
click at [486, 236] on div "19954" at bounding box center [485, 239] width 21 height 12
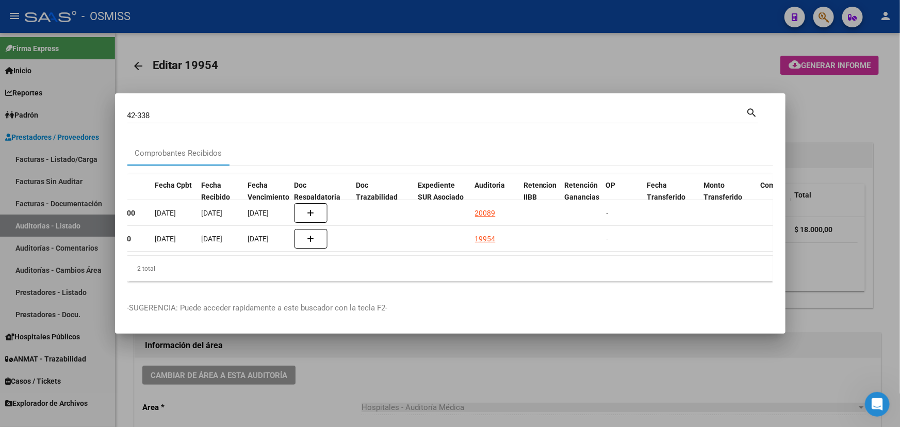
click at [355, 373] on div at bounding box center [450, 213] width 900 height 427
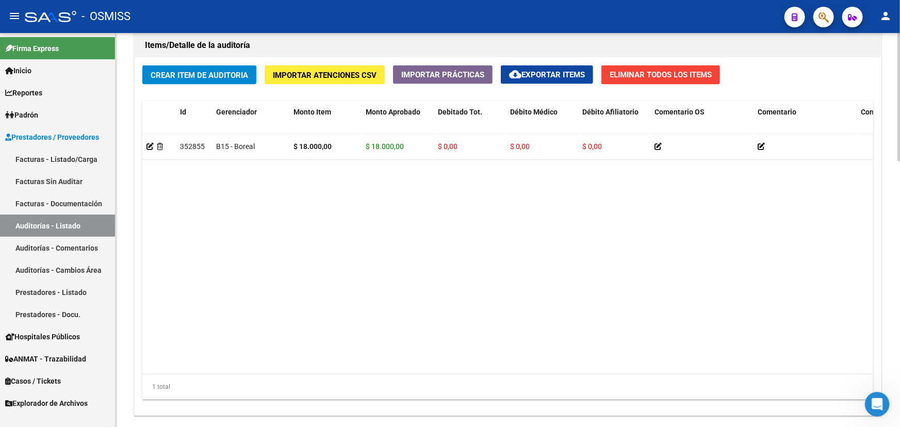
scroll to position [814, 0]
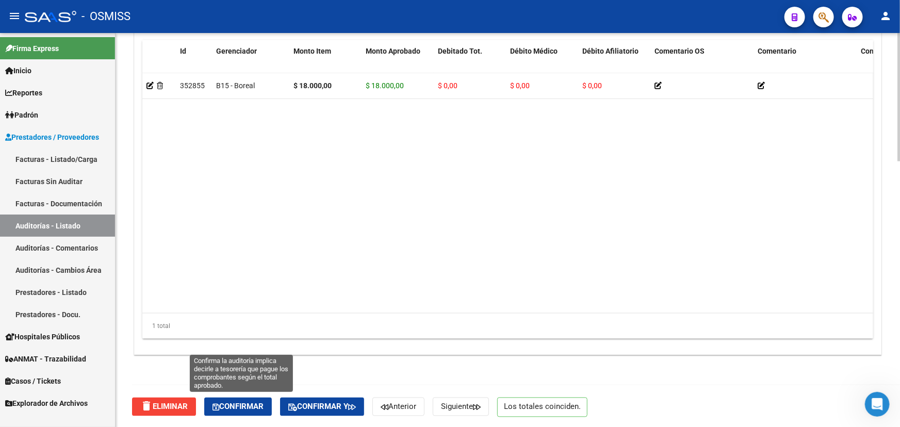
click at [234, 402] on span "Confirmar" at bounding box center [238, 406] width 51 height 9
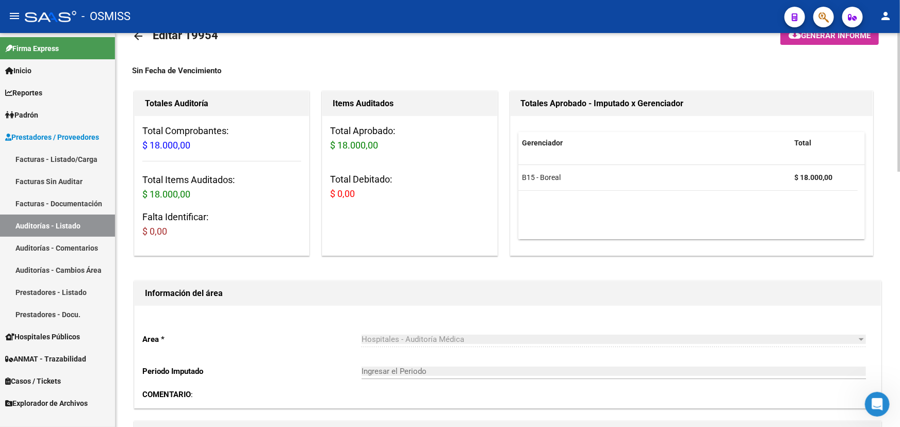
scroll to position [0, 0]
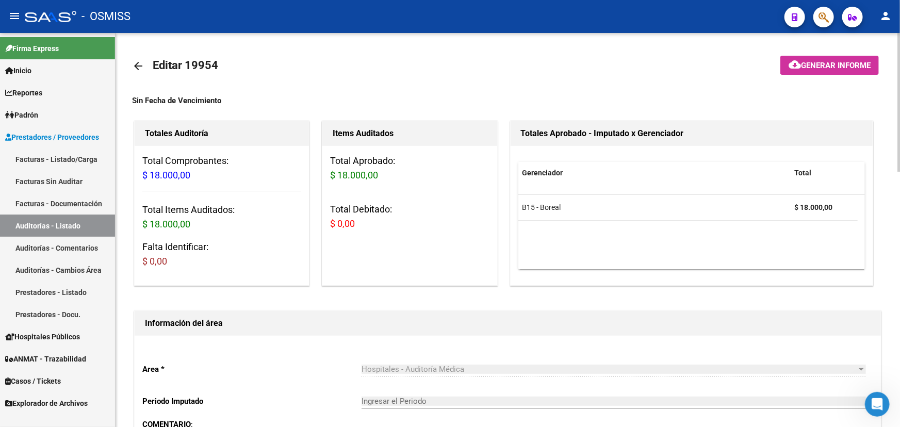
click at [139, 65] on mat-icon "arrow_back" at bounding box center [138, 66] width 12 height 12
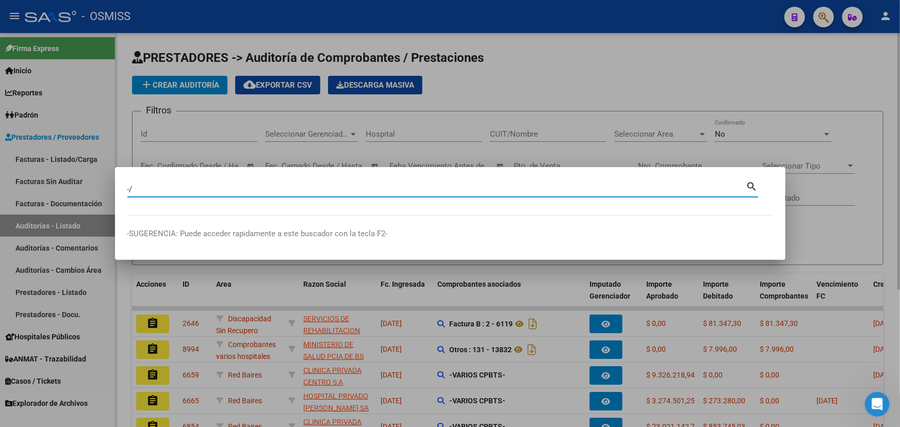
type input "-"
type input "1-83713"
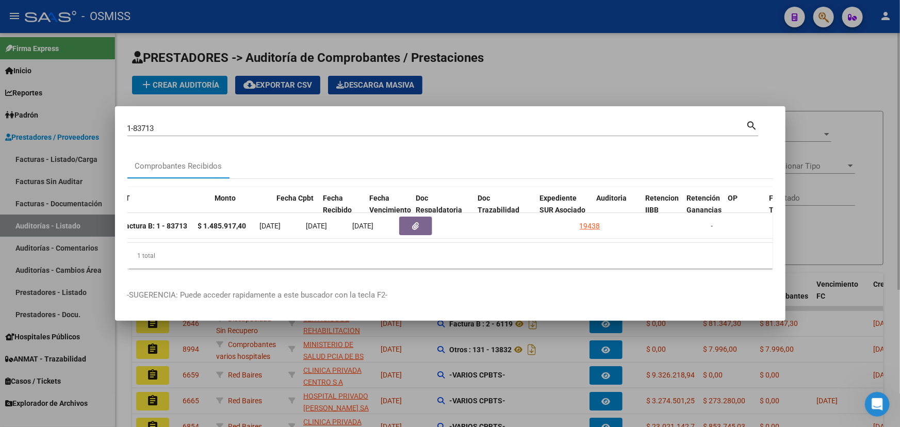
scroll to position [0, 392]
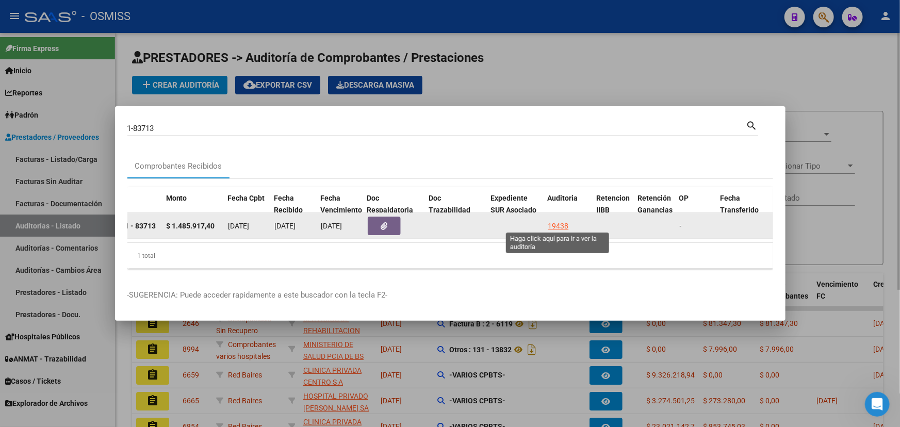
click at [486, 221] on div "19438" at bounding box center [558, 226] width 21 height 12
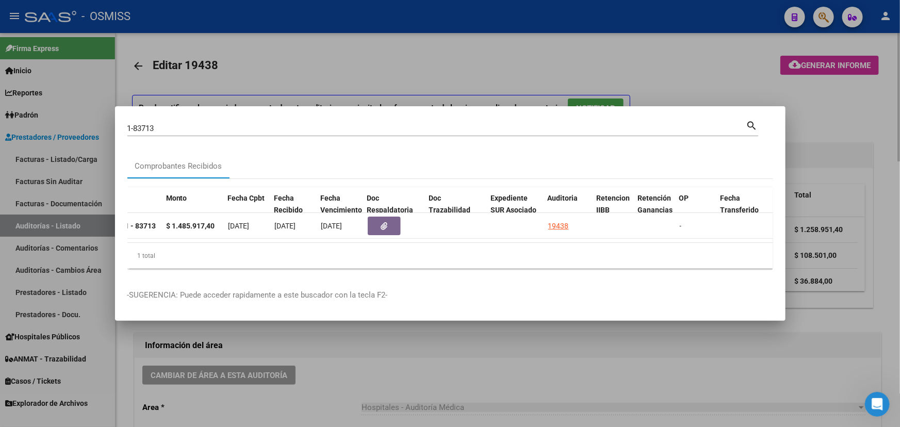
click at [407, 377] on div at bounding box center [450, 213] width 900 height 427
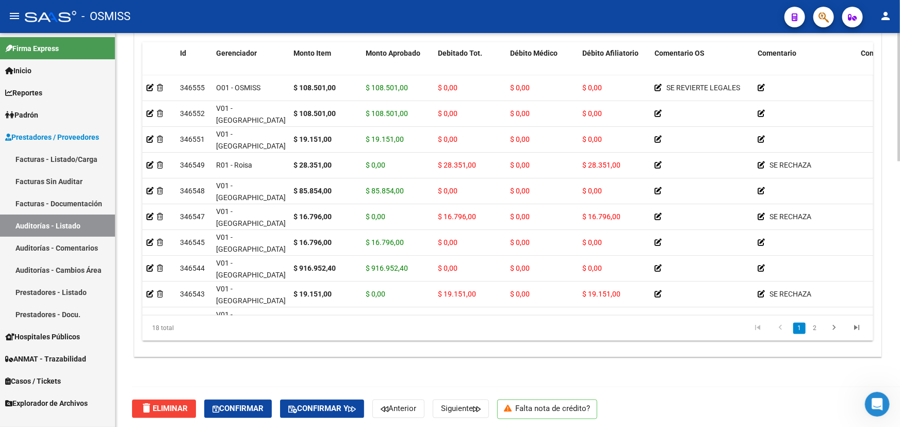
scroll to position [814, 0]
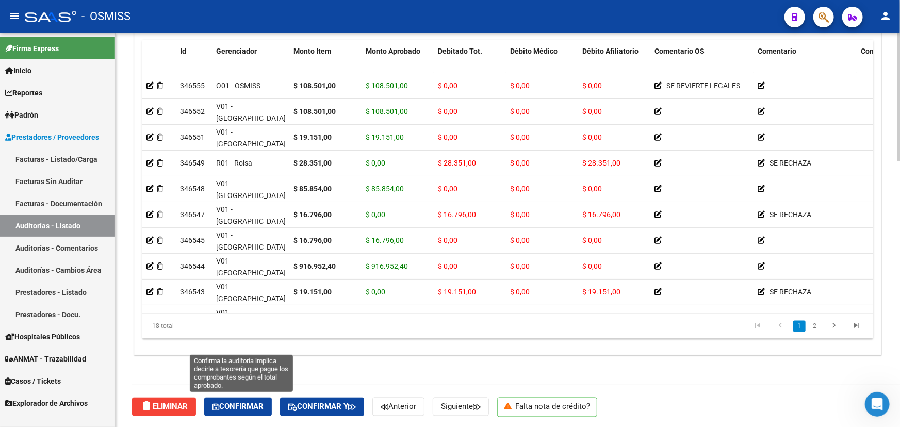
click at [236, 406] on span "Confirmar" at bounding box center [238, 406] width 51 height 9
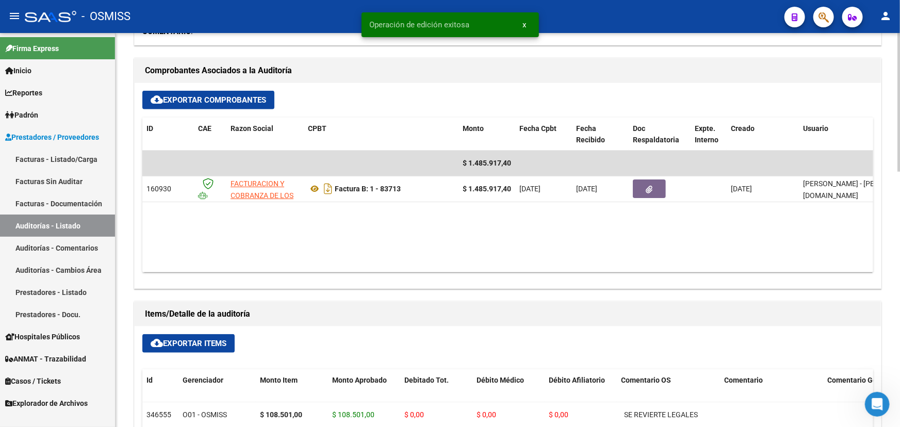
scroll to position [253, 0]
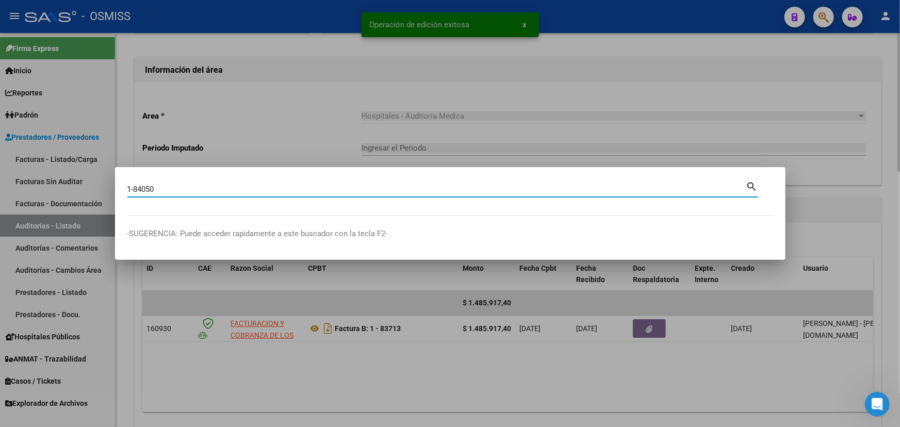
type input "1-84050"
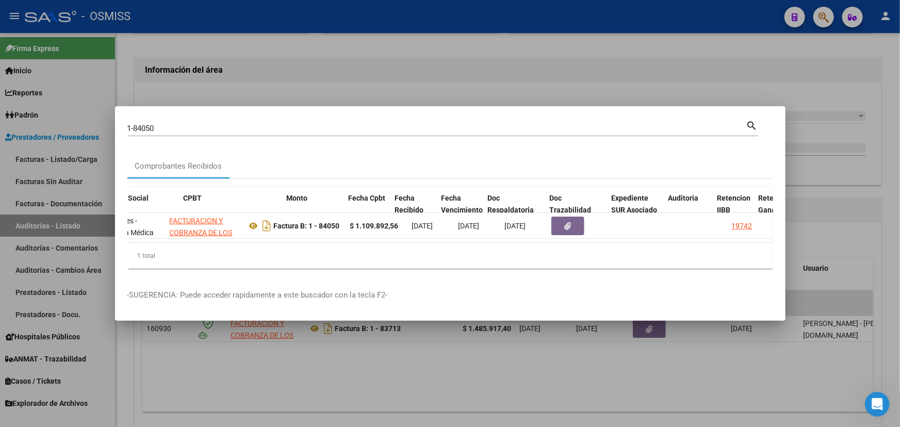
scroll to position [0, 282]
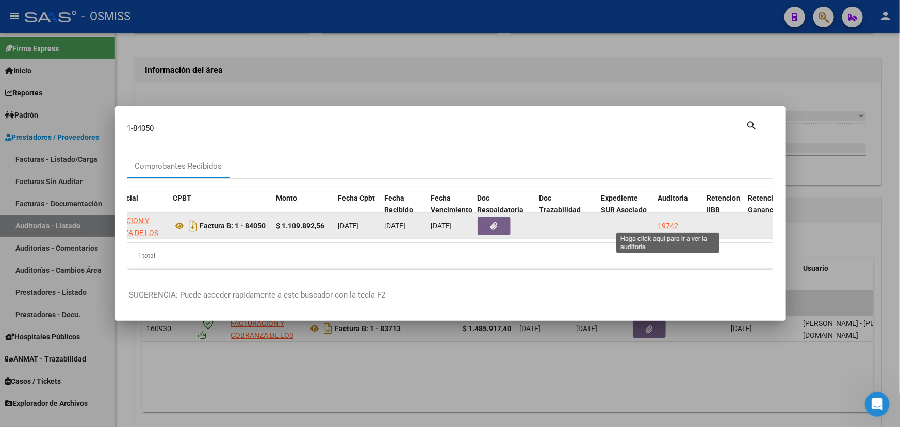
click at [486, 224] on div "19742" at bounding box center [668, 226] width 21 height 12
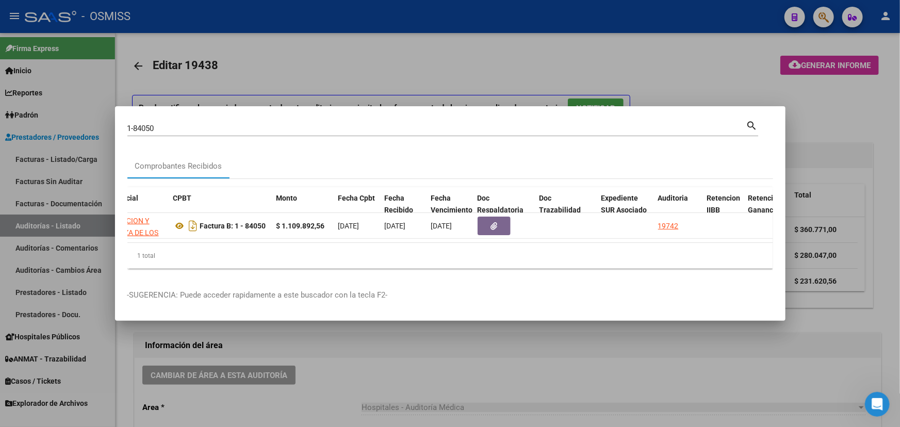
click at [359, 379] on div at bounding box center [450, 213] width 900 height 427
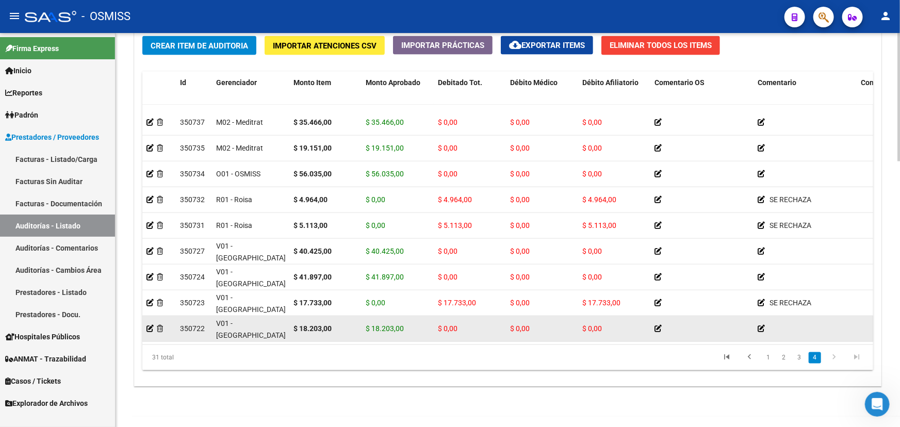
scroll to position [814, 0]
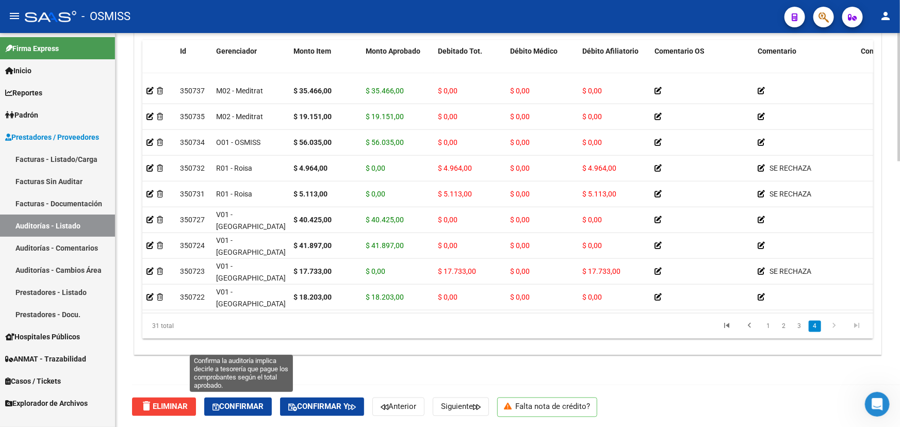
click at [257, 403] on span "Confirmar" at bounding box center [238, 406] width 51 height 9
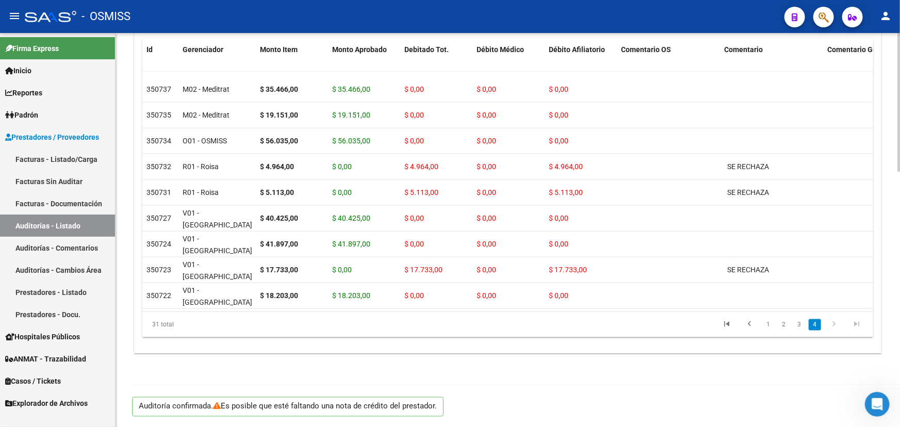
scroll to position [722, 0]
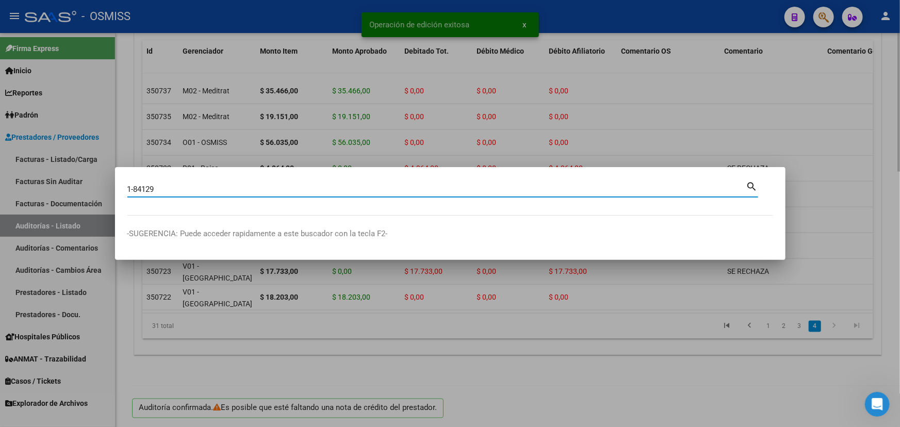
type input "1-84129"
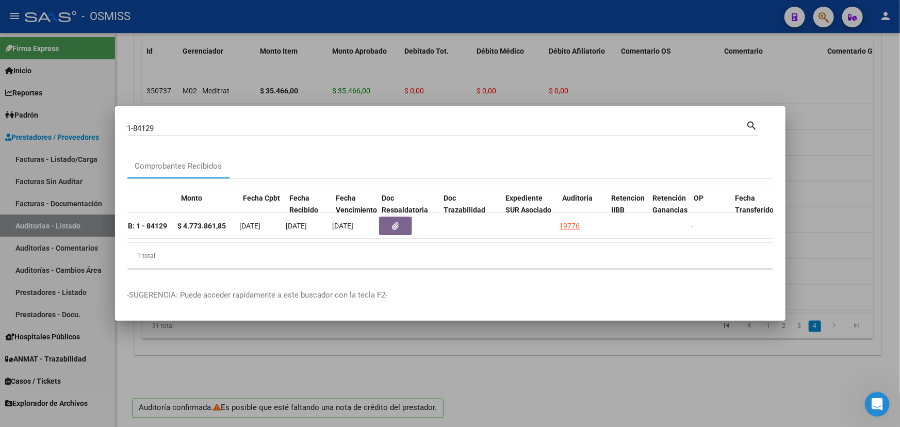
scroll to position [0, 400]
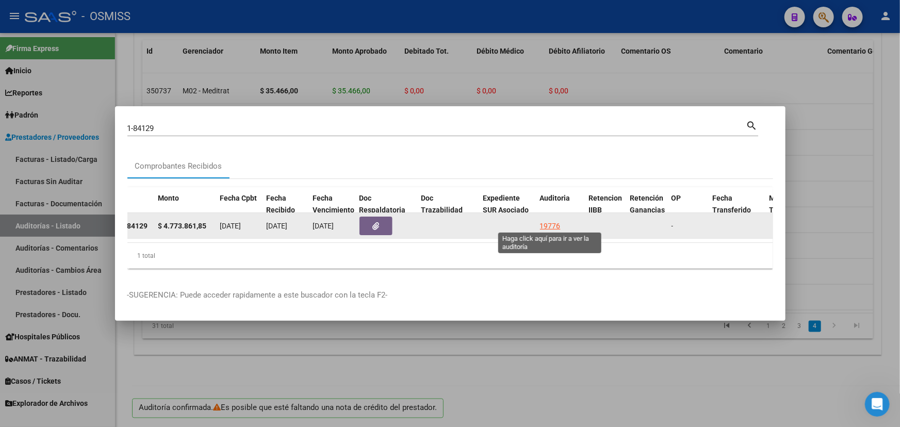
click at [486, 227] on div "19776" at bounding box center [550, 226] width 21 height 12
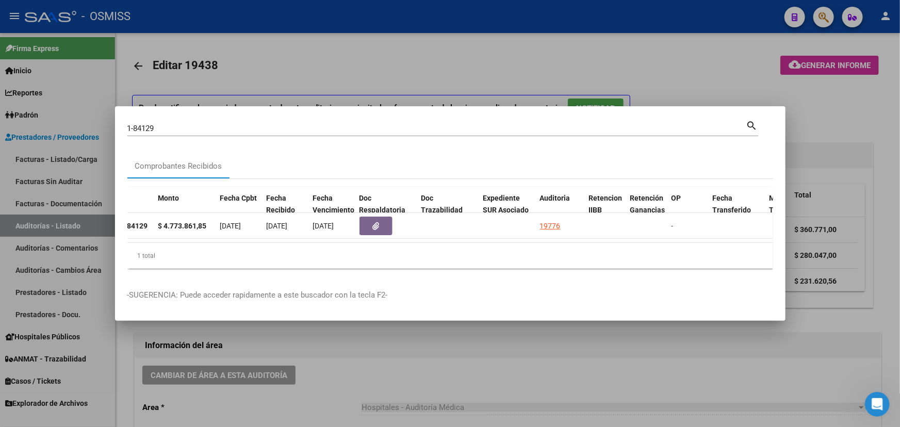
click at [411, 380] on div at bounding box center [450, 213] width 900 height 427
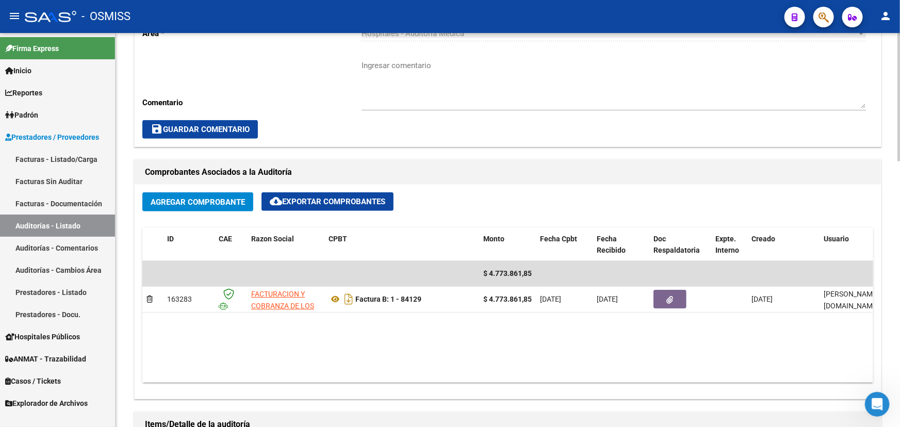
scroll to position [375, 0]
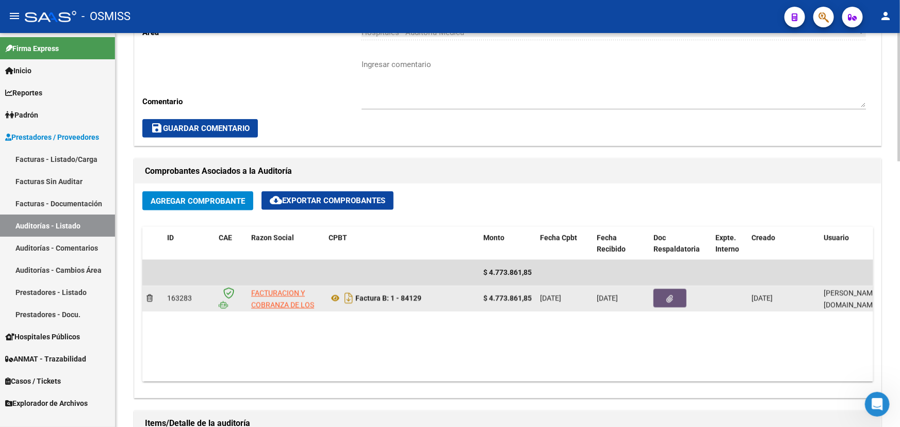
click at [486, 295] on button "button" at bounding box center [670, 298] width 33 height 19
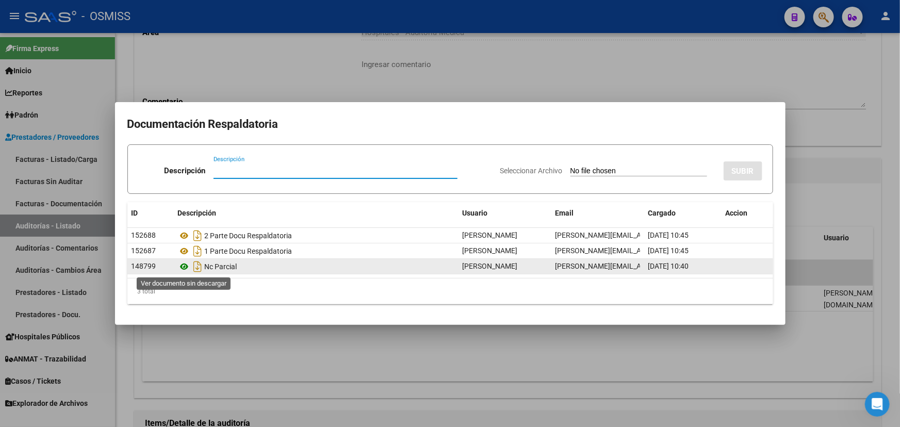
click at [187, 266] on icon at bounding box center [184, 267] width 13 height 12
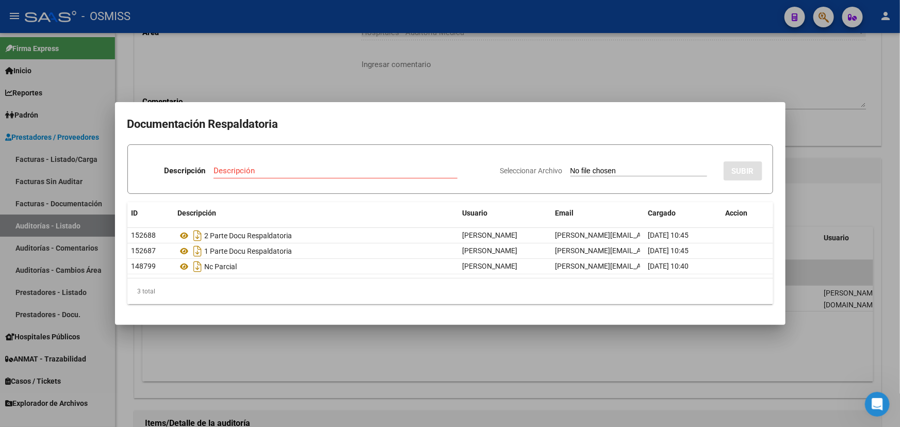
click at [486, 77] on div at bounding box center [450, 213] width 900 height 427
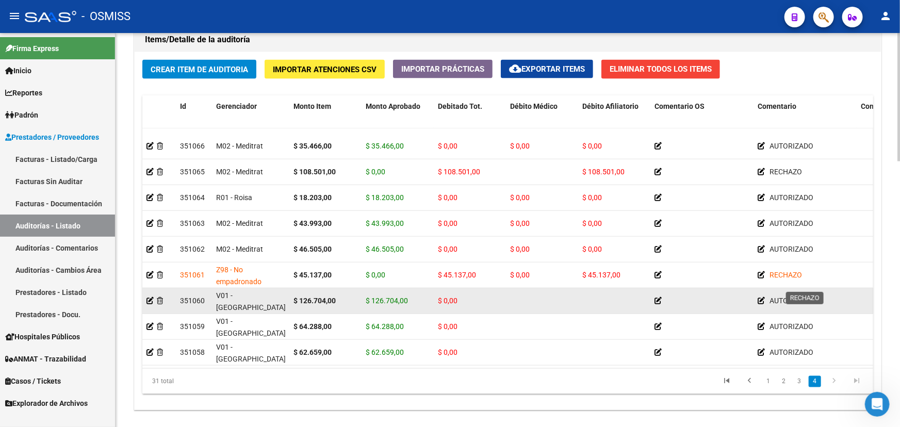
scroll to position [814, 0]
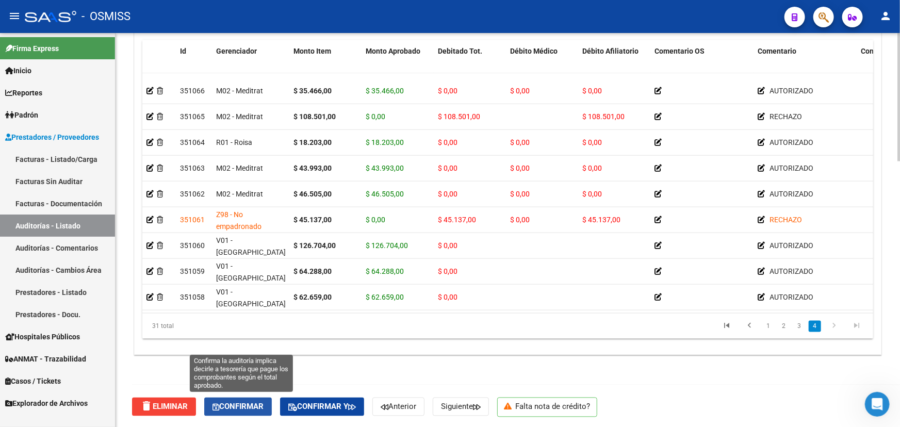
click at [246, 405] on span "Confirmar" at bounding box center [238, 406] width 51 height 9
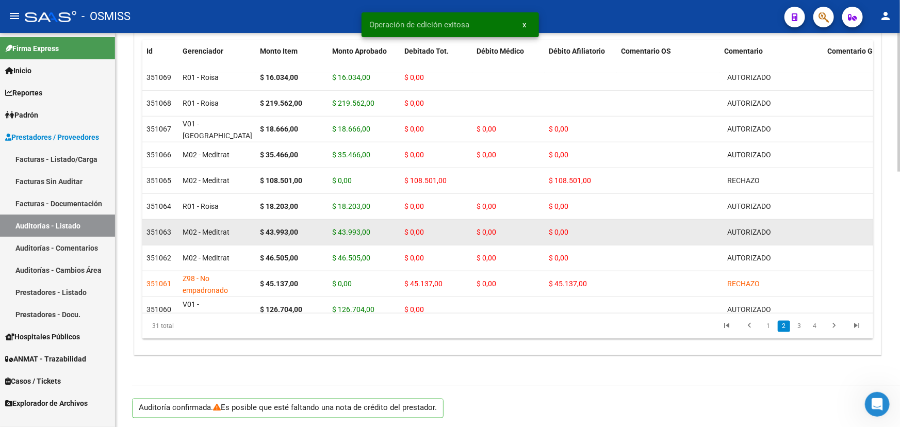
scroll to position [334, 0]
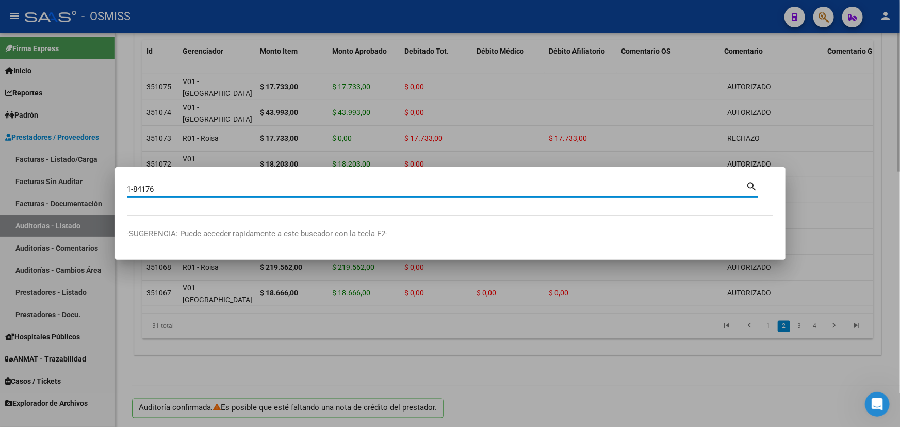
type input "1-84176"
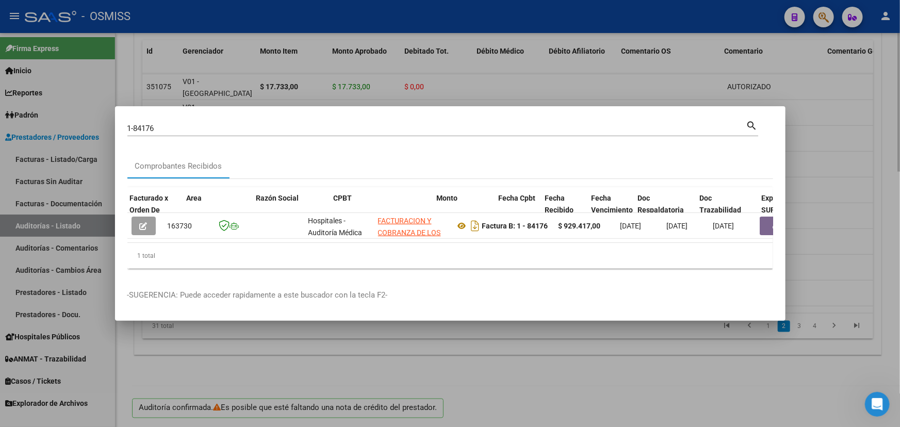
scroll to position [0, 258]
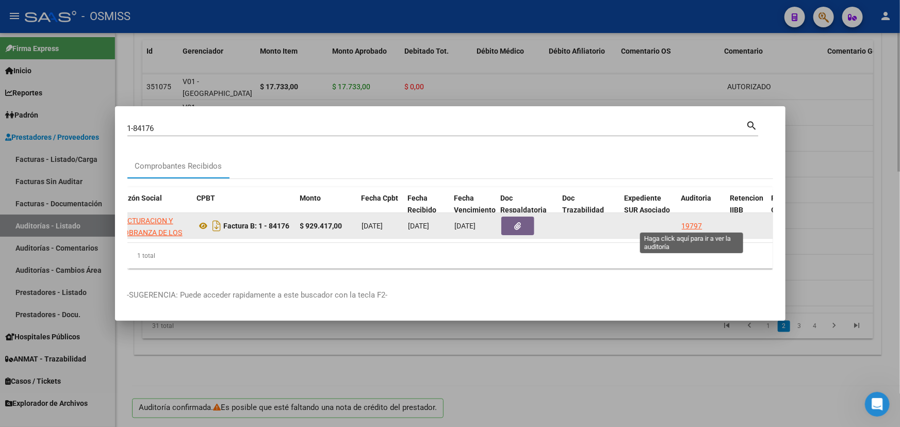
click at [486, 220] on div "19797" at bounding box center [692, 226] width 21 height 12
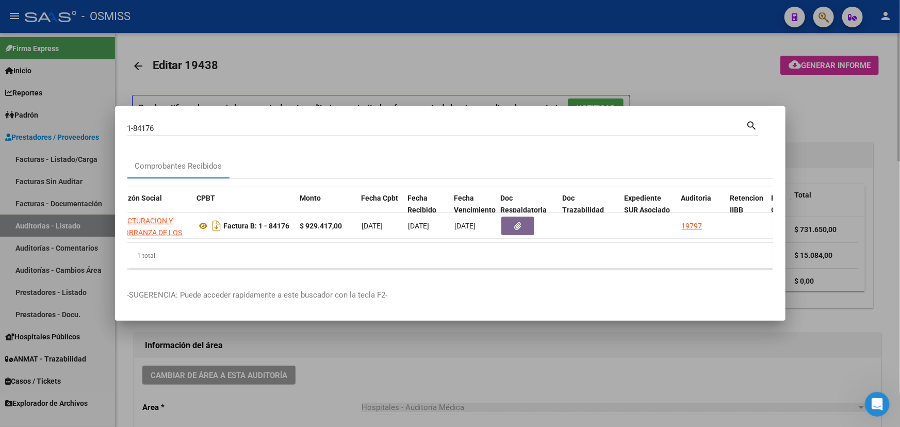
click at [402, 378] on div at bounding box center [450, 213] width 900 height 427
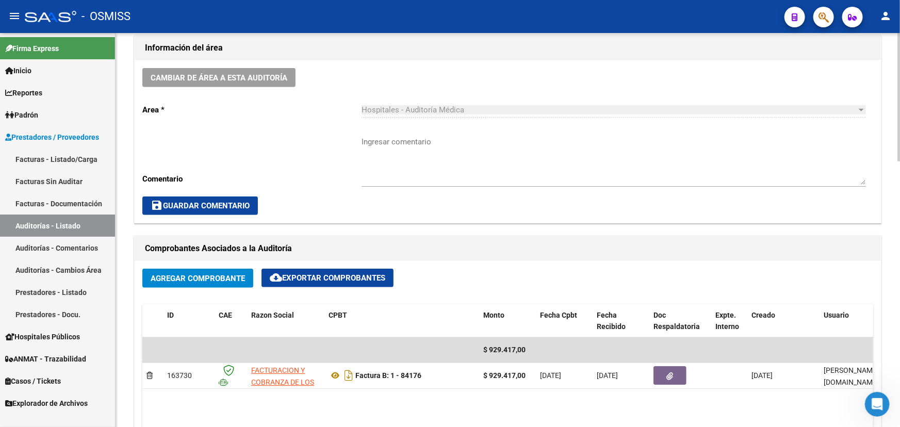
scroll to position [298, 0]
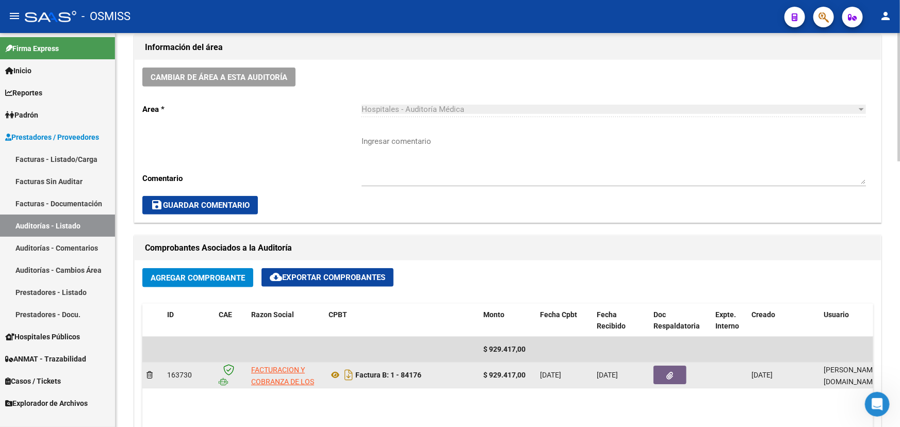
click at [486, 375] on icon "button" at bounding box center [670, 376] width 7 height 8
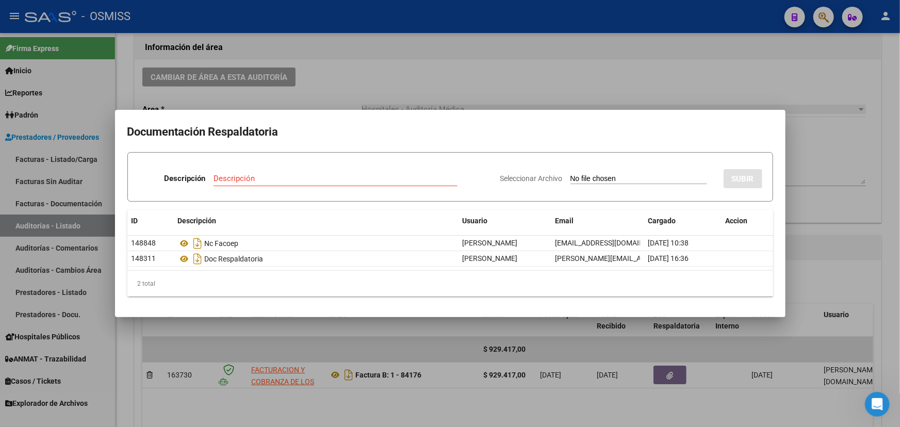
click at [486, 64] on div at bounding box center [450, 213] width 900 height 427
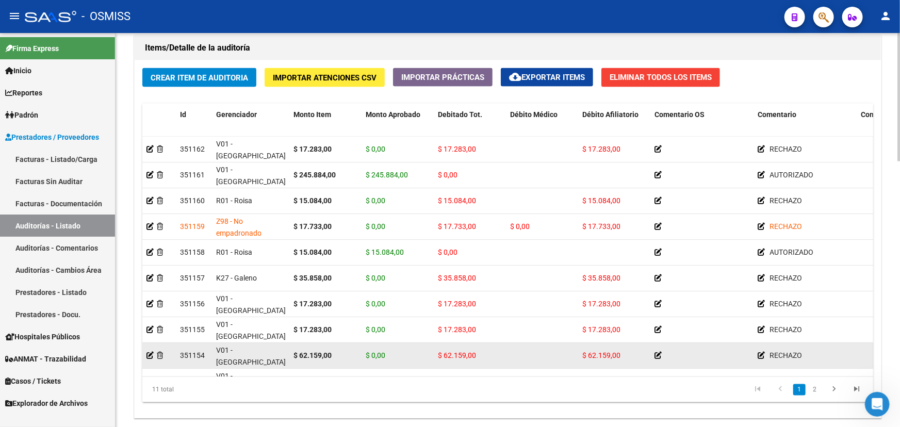
scroll to position [814, 0]
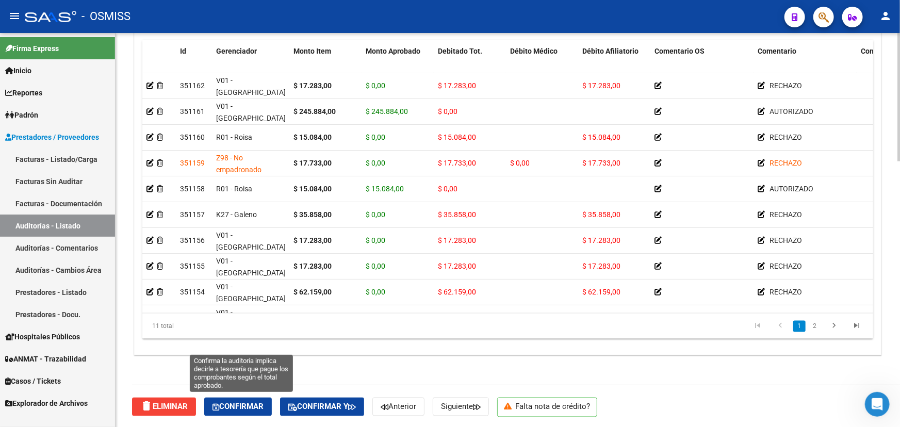
click at [243, 402] on span "Confirmar" at bounding box center [238, 406] width 51 height 9
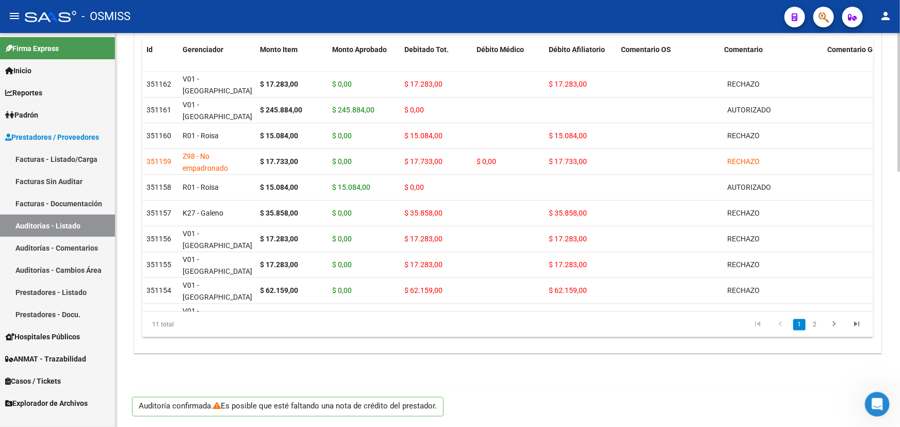
scroll to position [722, 0]
